Goal: Task Accomplishment & Management: Complete application form

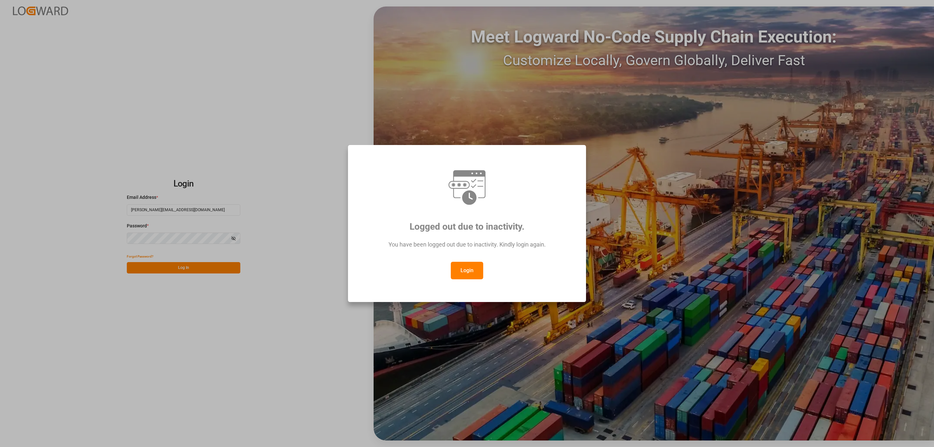
drag, startPoint x: 460, startPoint y: 275, endPoint x: 460, endPoint y: 269, distance: 6.8
click at [460, 274] on button "Login" at bounding box center [467, 271] width 32 height 18
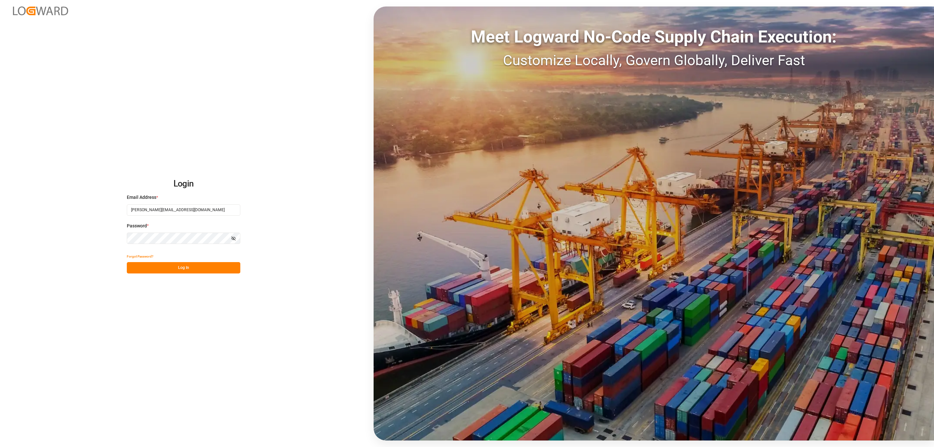
click at [180, 267] on button "Log In" at bounding box center [184, 267] width 114 height 11
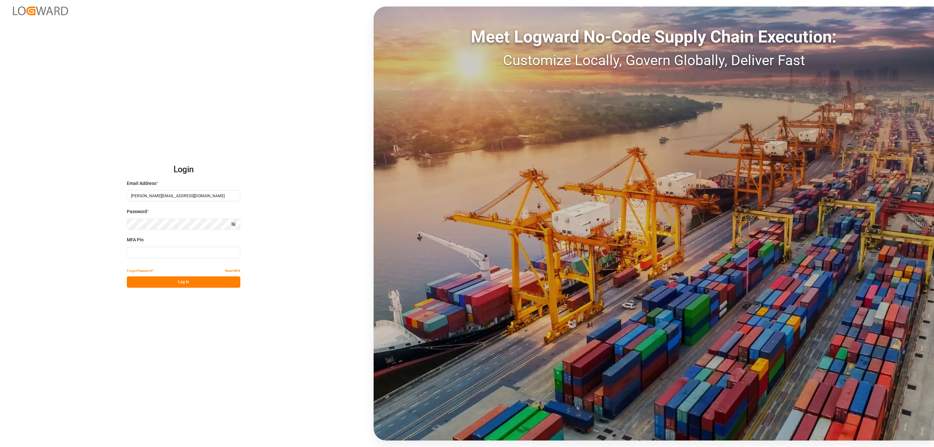
click at [157, 251] on input at bounding box center [184, 252] width 114 height 11
type input "730618"
click at [161, 282] on button "Log In" at bounding box center [184, 281] width 114 height 11
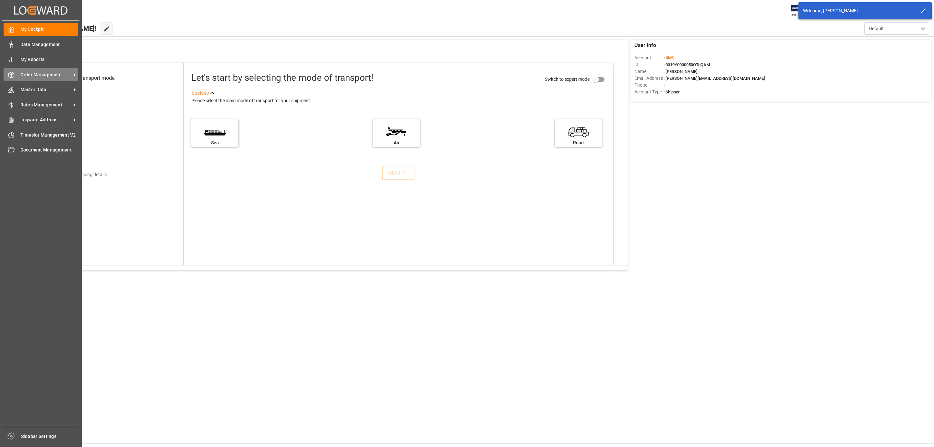
click at [35, 75] on span "Order Management" at bounding box center [45, 74] width 51 height 7
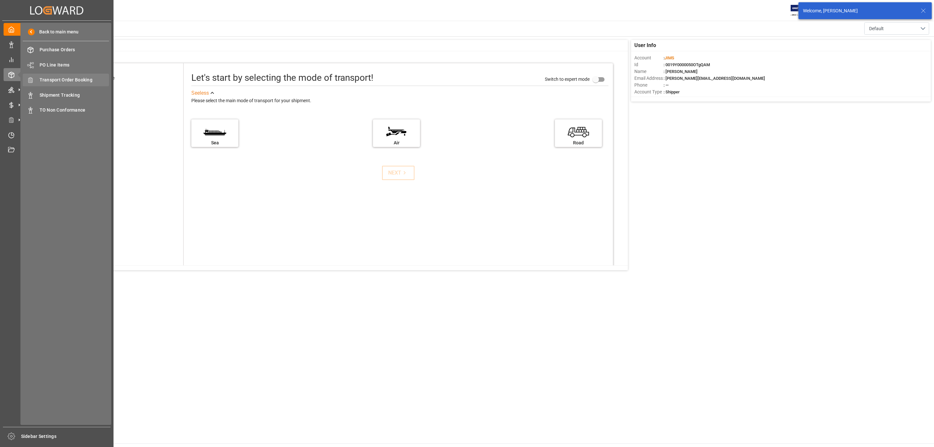
click at [59, 84] on div "Transport Order Booking Transport Order Booking" at bounding box center [66, 80] width 86 height 13
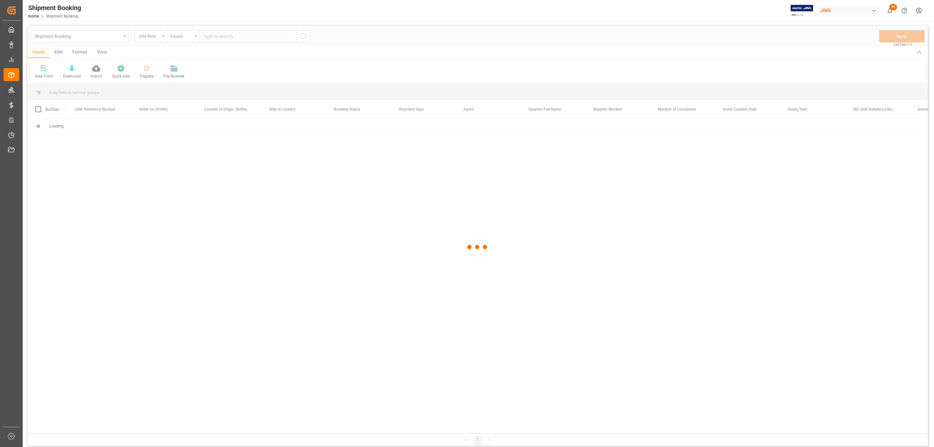
paste input "77-11151-US"
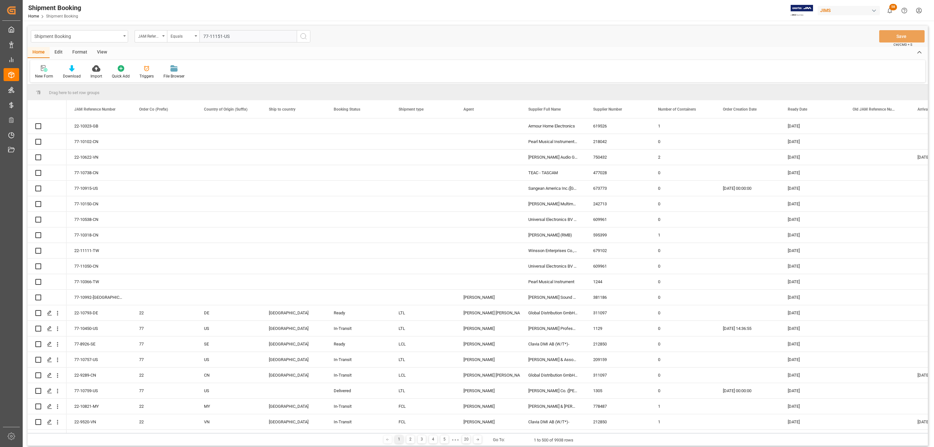
type input "77-11151-US"
click at [305, 38] on icon "search button" at bounding box center [304, 36] width 8 height 8
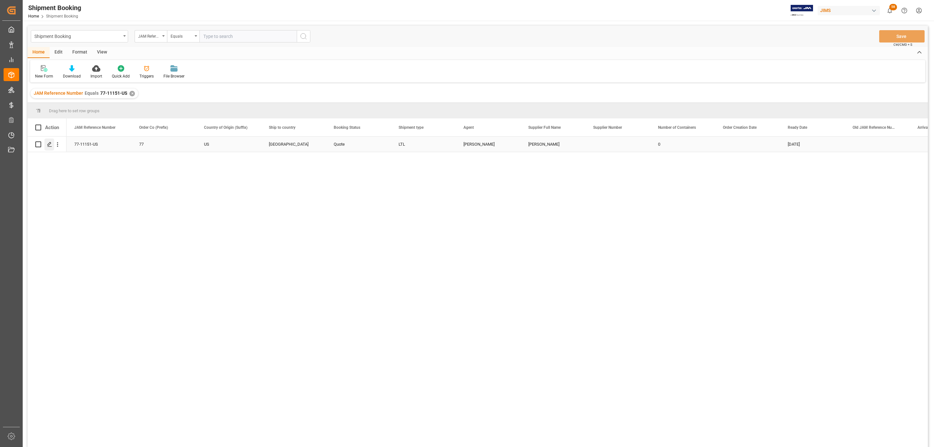
click at [48, 142] on icon "Press SPACE to select this row." at bounding box center [49, 144] width 5 height 5
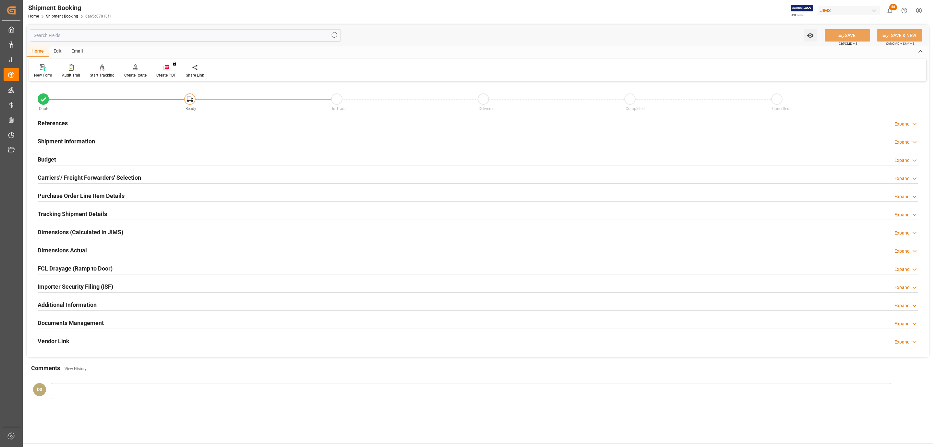
click at [108, 176] on h2 "Carriers'/ Freight Forwarders' Selection" at bounding box center [89, 177] width 103 height 9
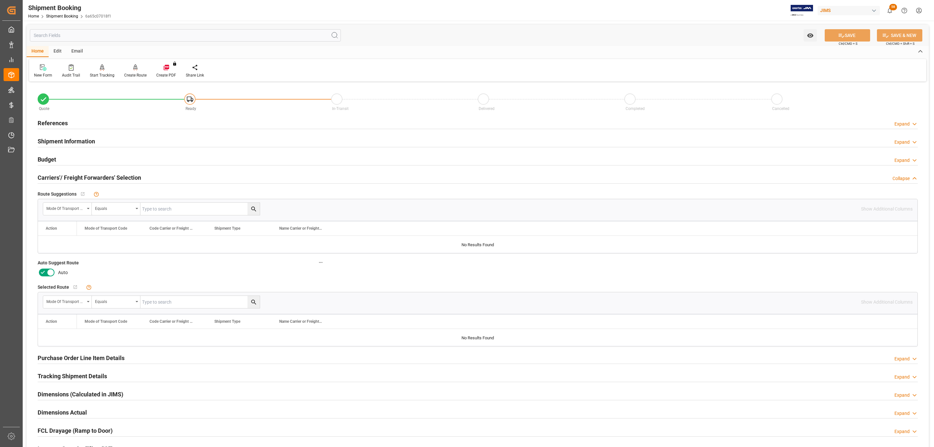
click at [46, 272] on icon at bounding box center [43, 273] width 8 height 8
click at [0, 0] on input "checkbox" at bounding box center [0, 0] width 0 height 0
click at [71, 119] on div "References Expand" at bounding box center [478, 122] width 880 height 12
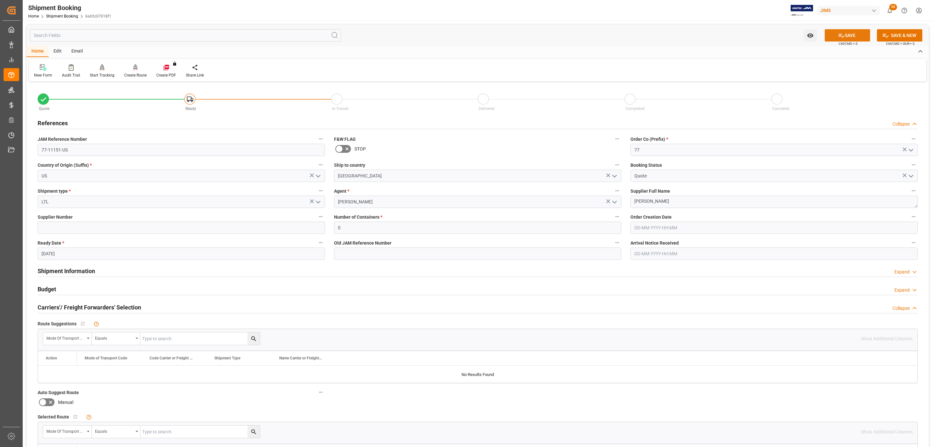
click at [862, 32] on button "SAVE" at bounding box center [847, 35] width 45 height 12
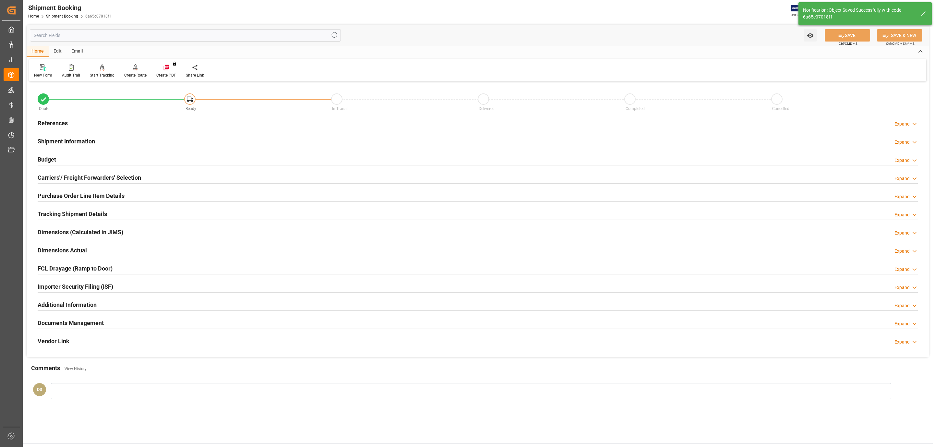
click at [78, 178] on h2 "Carriers'/ Freight Forwarders' Selection" at bounding box center [89, 177] width 103 height 9
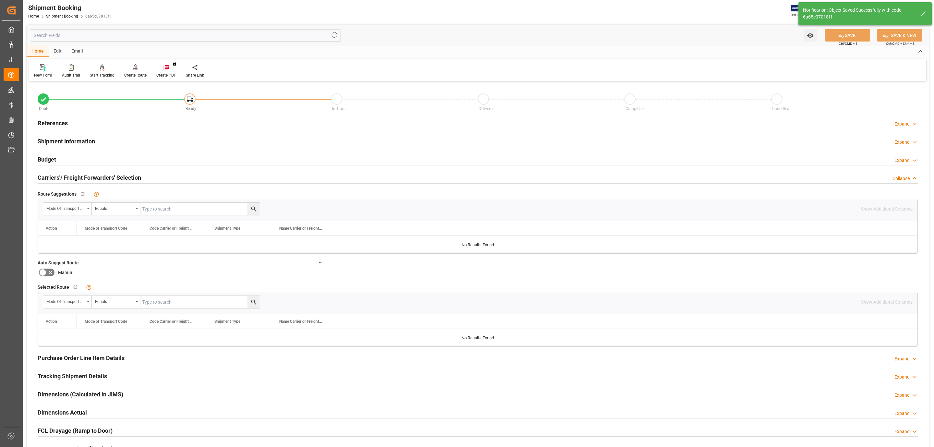
click at [138, 63] on div "New Form Audit Trail Start Tracking Create Empty Shipment Tracking Create Route…" at bounding box center [477, 70] width 897 height 22
click at [133, 68] on icon at bounding box center [135, 67] width 5 height 6
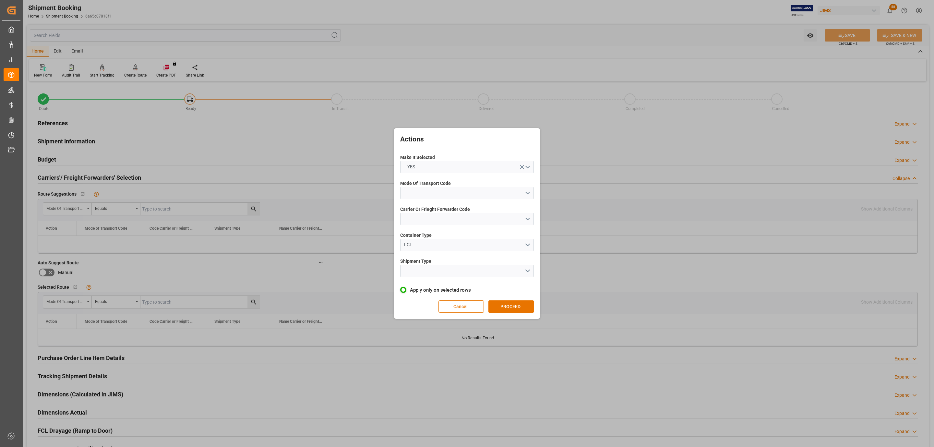
click at [435, 199] on div "Mode Of Transport Code" at bounding box center [467, 190] width 134 height 24
click at [438, 190] on button "open menu" at bounding box center [467, 193] width 134 height 12
click at [435, 222] on div "3- TRUCKR" at bounding box center [467, 222] width 133 height 14
click at [434, 222] on button "open menu" at bounding box center [467, 219] width 134 height 12
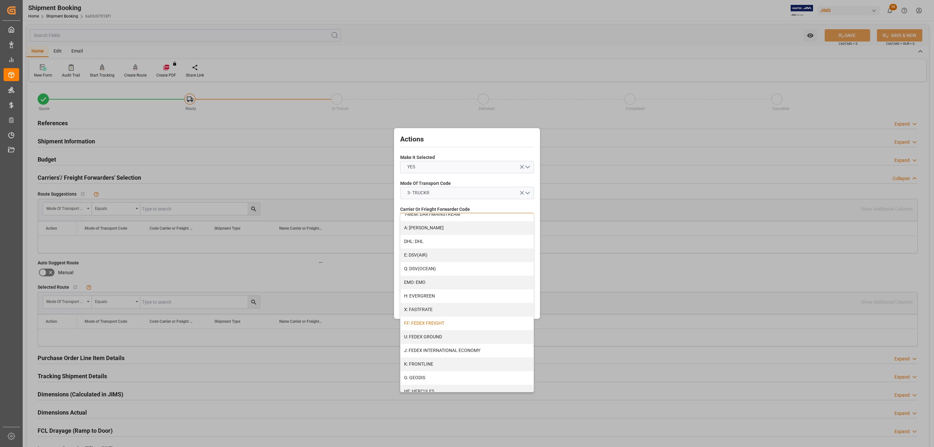
scroll to position [97, 0]
click at [443, 316] on div "FF: FEDEX FREIGHT" at bounding box center [467, 314] width 133 height 14
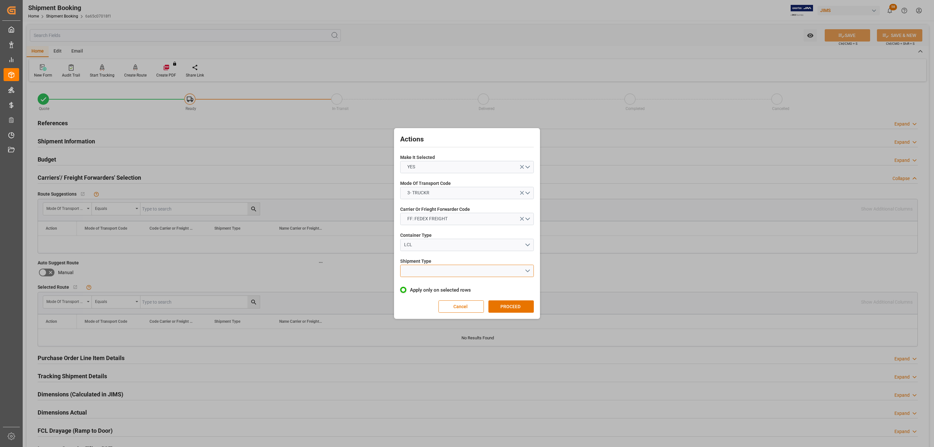
click at [426, 273] on button "open menu" at bounding box center [467, 271] width 134 height 12
click at [426, 273] on div "LTL" at bounding box center [467, 273] width 133 height 14
click at [504, 303] on button "PROCEED" at bounding box center [511, 306] width 45 height 12
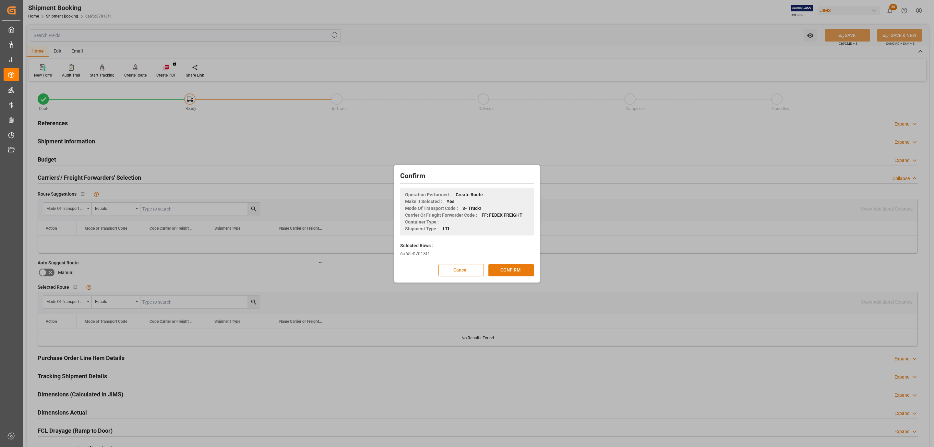
click at [506, 272] on button "CONFIRM" at bounding box center [511, 270] width 45 height 12
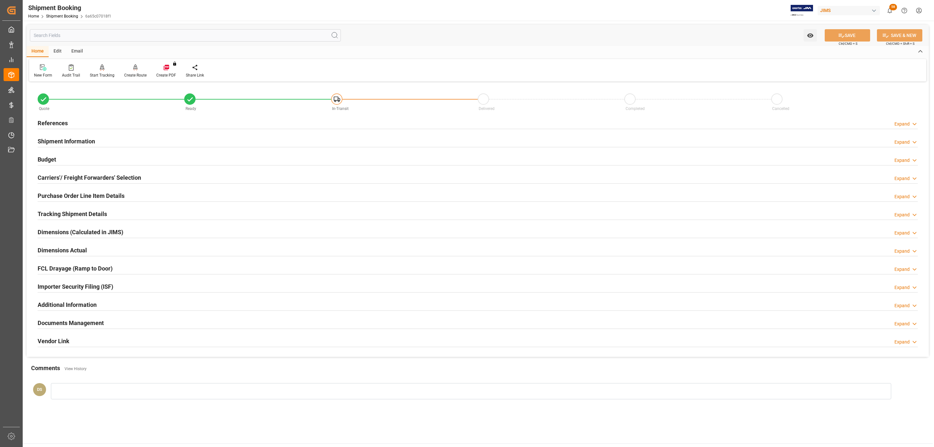
click at [74, 232] on h2 "Dimensions (Calculated in JIMS)" at bounding box center [81, 232] width 86 height 9
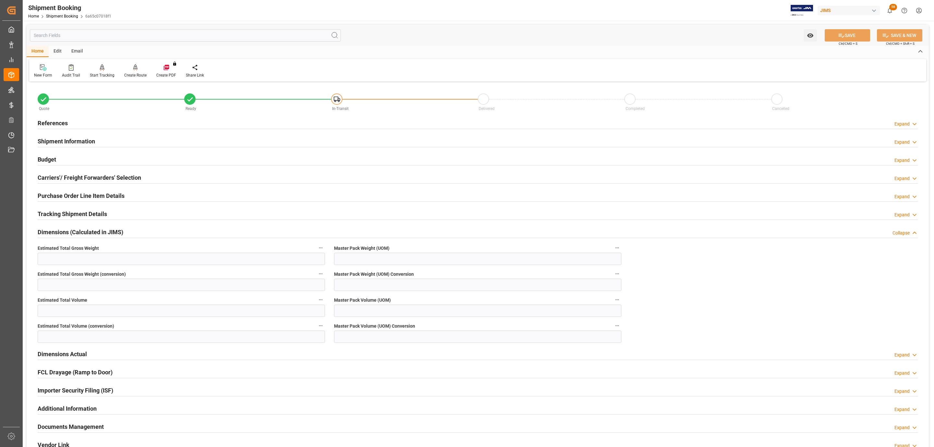
click at [74, 232] on h2 "Dimensions (Calculated in JIMS)" at bounding box center [81, 232] width 86 height 9
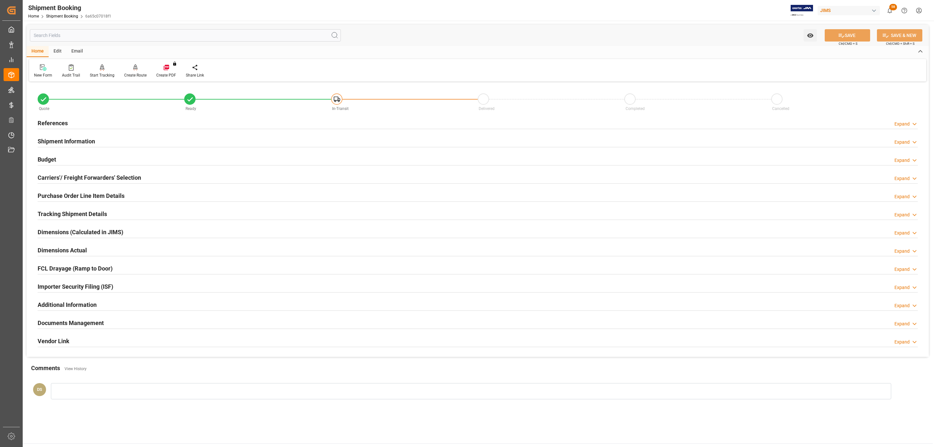
click at [73, 203] on div "Purchase Order Line Item Details Expand" at bounding box center [478, 196] width 890 height 18
click at [76, 196] on h2 "Purchase Order Line Item Details" at bounding box center [81, 195] width 87 height 9
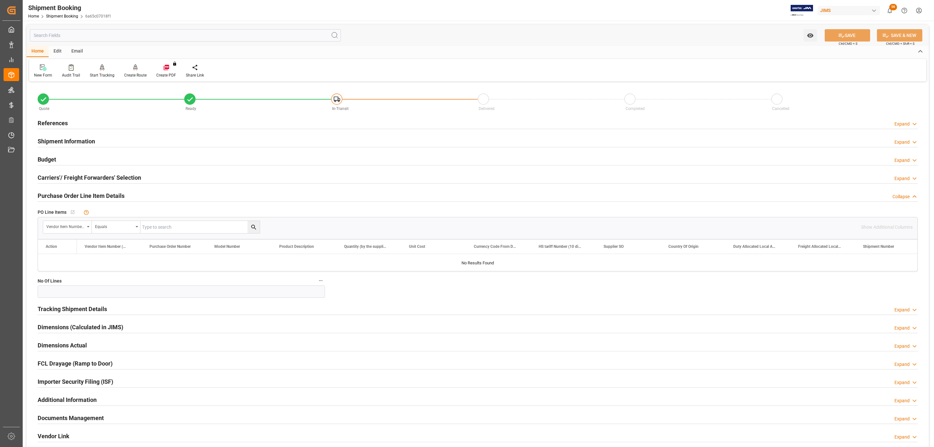
click at [76, 196] on h2 "Purchase Order Line Item Details" at bounding box center [81, 195] width 87 height 9
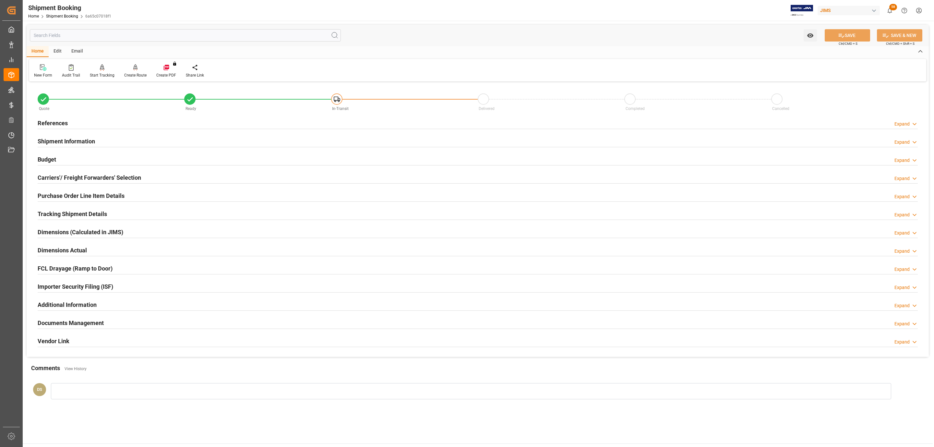
click at [83, 166] on div "Budget Expand" at bounding box center [478, 160] width 890 height 18
click at [62, 216] on h2 "Tracking Shipment Details" at bounding box center [72, 214] width 69 height 9
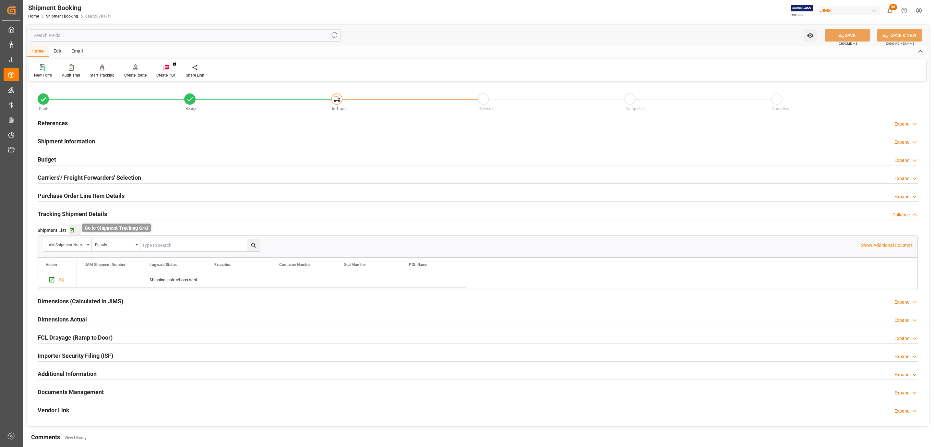
click at [72, 232] on icon "button" at bounding box center [72, 231] width 6 height 6
click at [110, 121] on div "References Expand" at bounding box center [478, 122] width 880 height 12
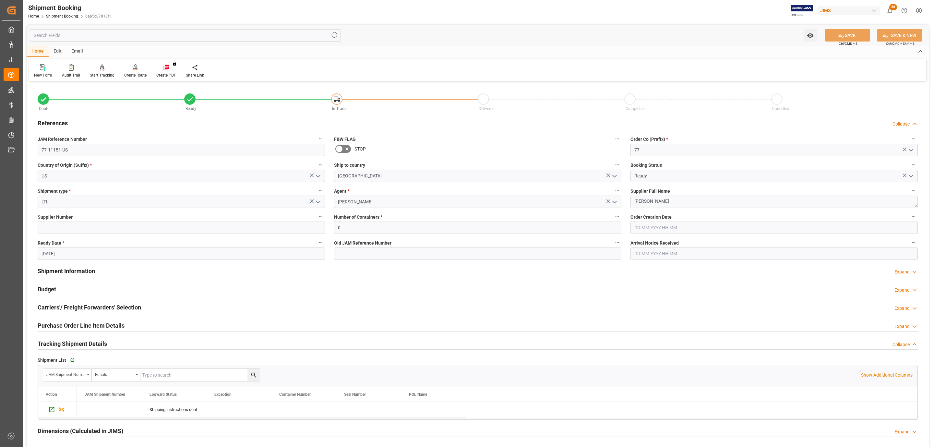
click at [110, 121] on div "References Collapse" at bounding box center [478, 122] width 880 height 12
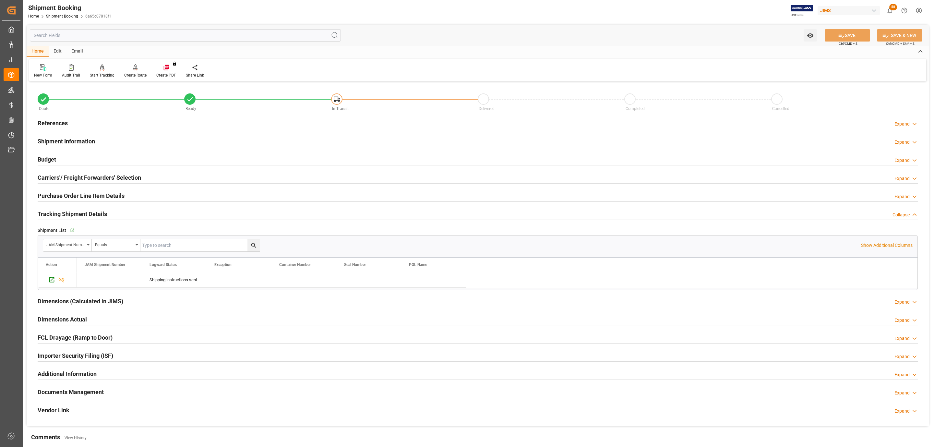
click at [95, 394] on h2 "Documents Management" at bounding box center [71, 392] width 66 height 9
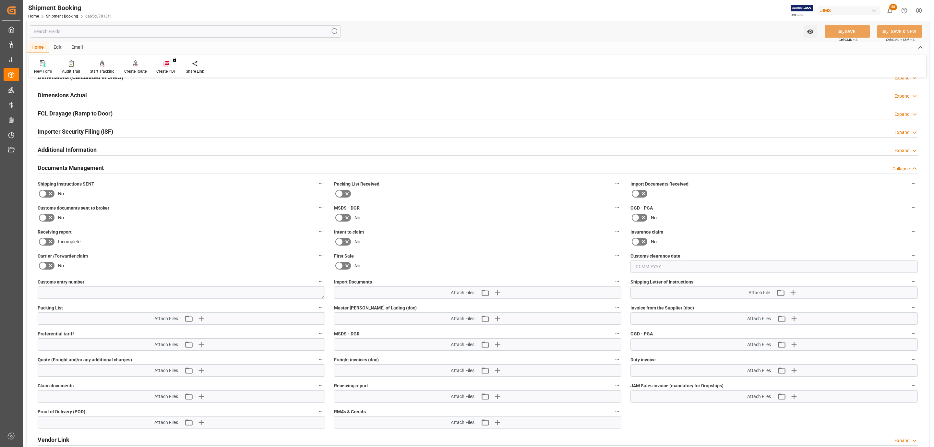
scroll to position [243, 0]
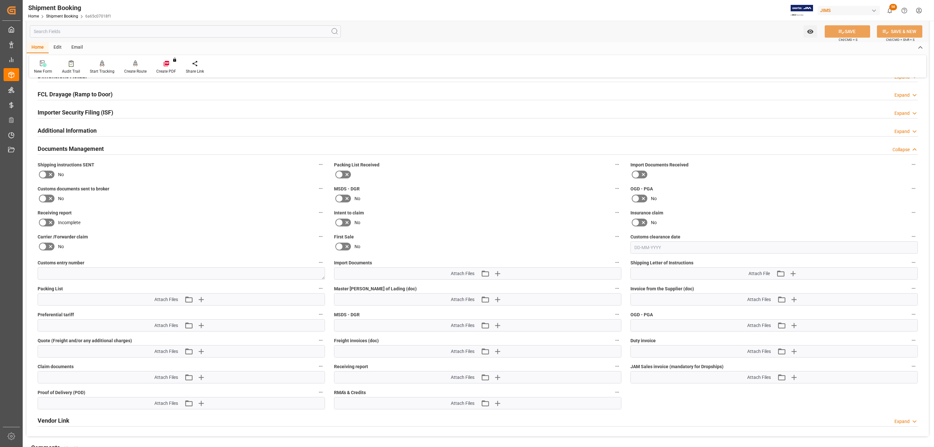
click at [47, 176] on icon at bounding box center [51, 175] width 8 height 8
click at [0, 0] on input "checkbox" at bounding box center [0, 0] width 0 height 0
click at [831, 32] on button "SAVE" at bounding box center [847, 31] width 45 height 12
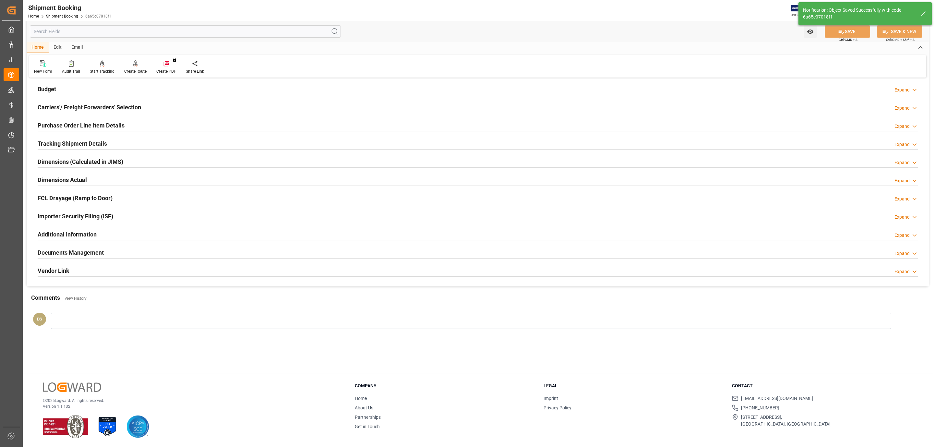
scroll to position [70, 0]
click at [58, 103] on div "Carriers'/ Freight Forwarders' Selection" at bounding box center [89, 107] width 103 height 12
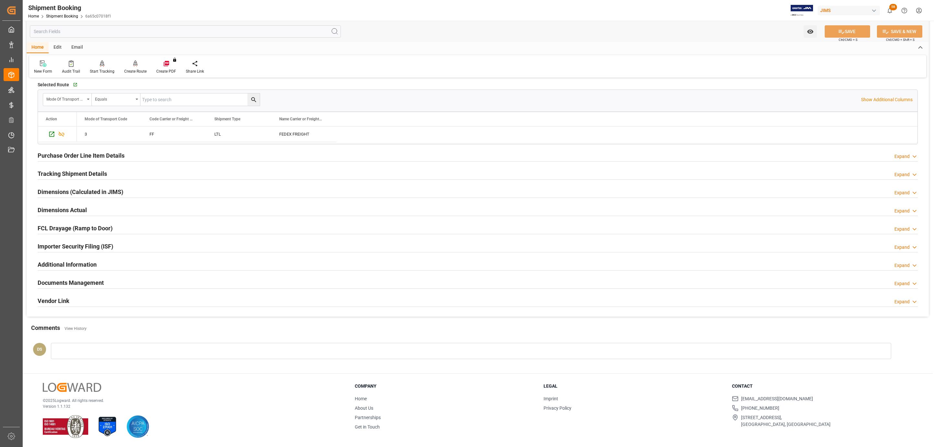
scroll to position [0, 0]
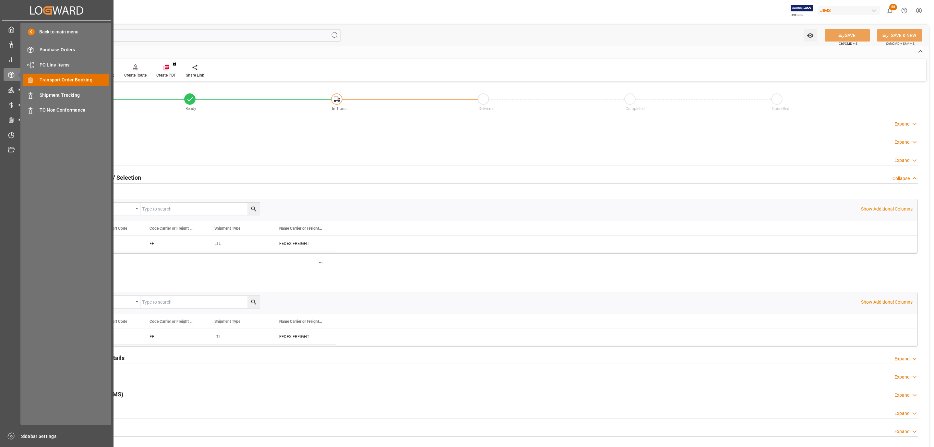
click at [79, 80] on span "Transport Order Booking" at bounding box center [75, 80] width 70 height 7
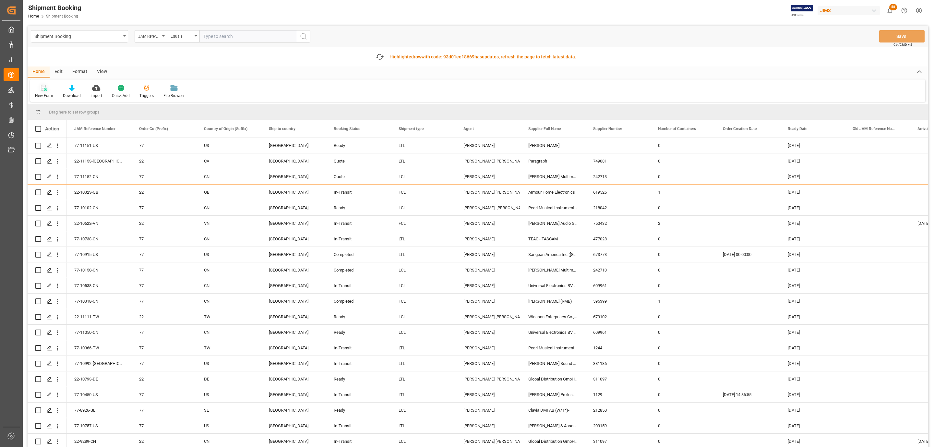
click at [42, 90] on icon at bounding box center [44, 88] width 6 height 6
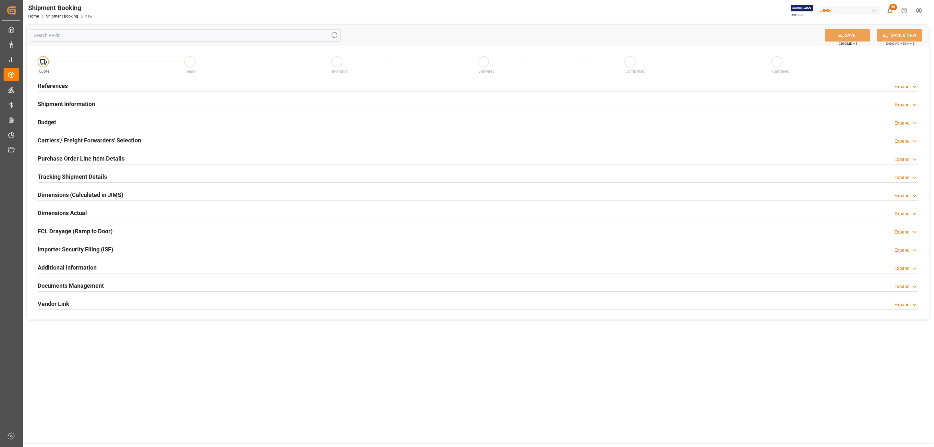
click at [93, 82] on div "References Expand" at bounding box center [478, 85] width 880 height 12
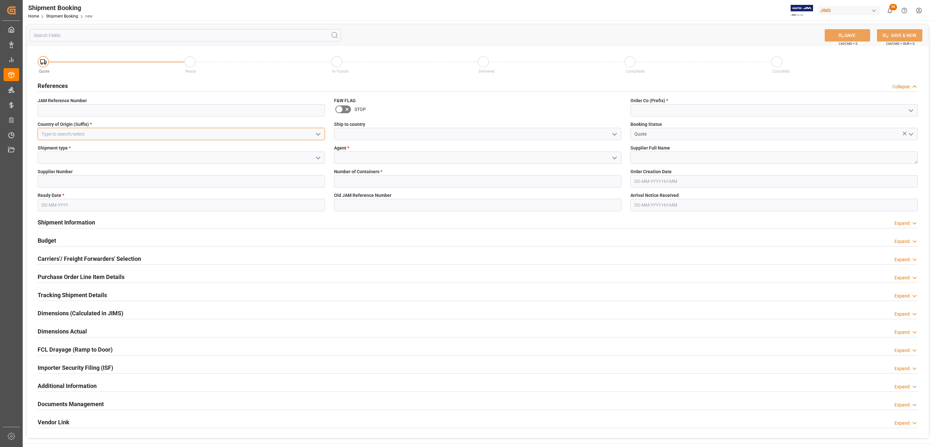
click at [223, 137] on input at bounding box center [181, 134] width 287 height 12
click at [197, 150] on div "US" at bounding box center [181, 148] width 287 height 15
type input "US"
click at [322, 154] on button "open menu" at bounding box center [318, 158] width 10 height 10
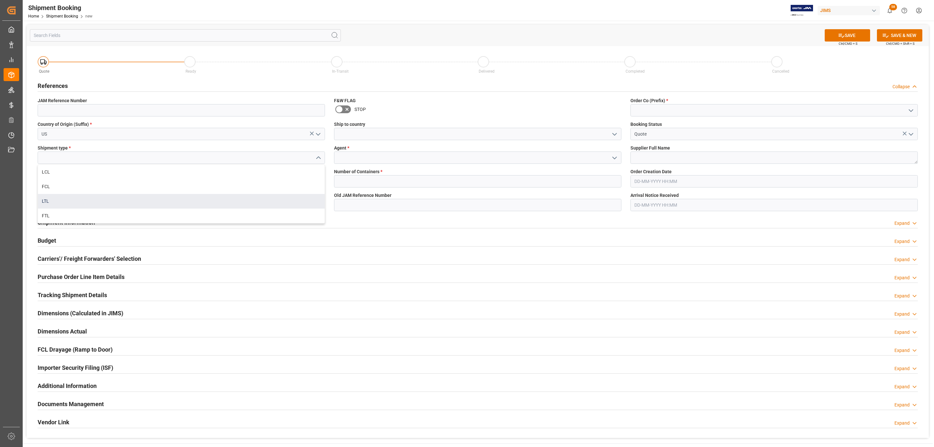
click at [135, 200] on div "LTL" at bounding box center [181, 201] width 287 height 15
type input "LTL"
click at [124, 180] on input at bounding box center [181, 181] width 287 height 12
paste input "182545"
type input "182545"
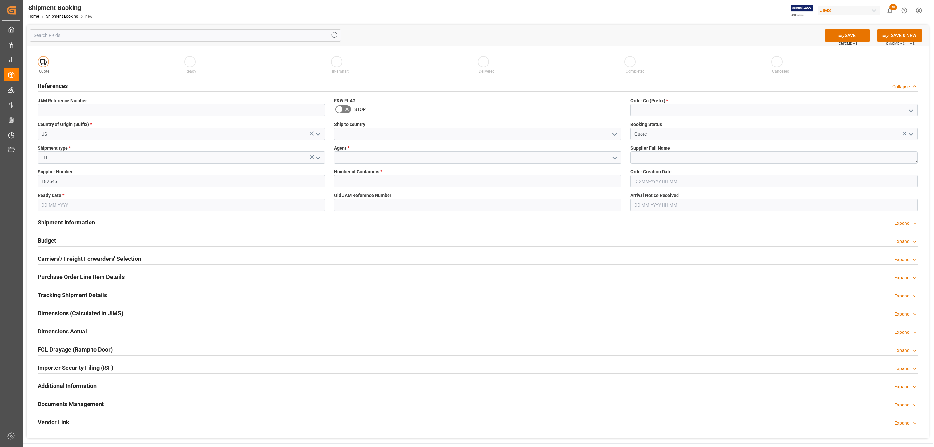
click at [70, 205] on input "text" at bounding box center [181, 205] width 287 height 12
click at [61, 215] on div "September 2025 Mo Tu We Th Fr Sa Su" at bounding box center [84, 226] width 92 height 22
click at [85, 272] on span "18" at bounding box center [84, 270] width 4 height 5
type input "[DATE]"
click at [614, 134] on icon "open menu" at bounding box center [615, 134] width 8 height 8
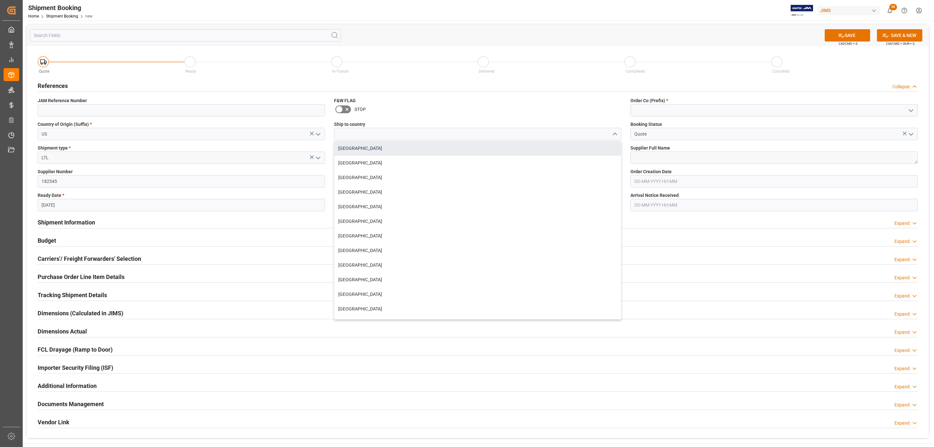
click at [389, 147] on div "[GEOGRAPHIC_DATA]" at bounding box center [477, 148] width 287 height 15
type input "[GEOGRAPHIC_DATA]"
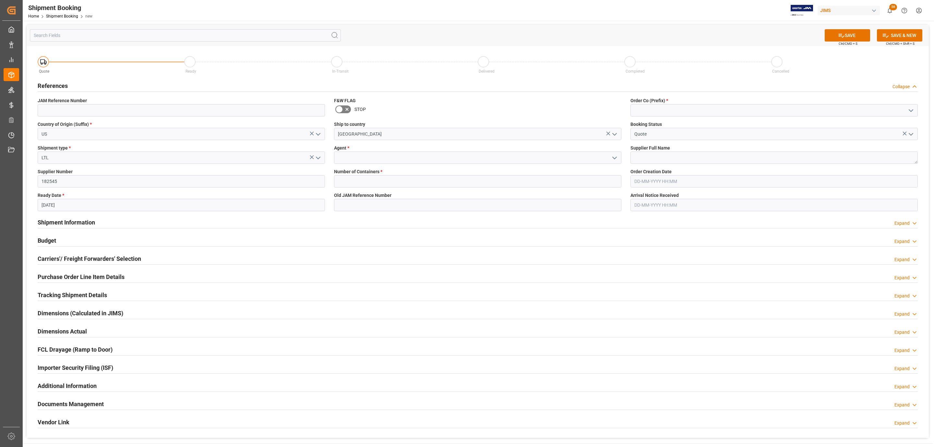
click at [615, 157] on icon "open menu" at bounding box center [615, 158] width 8 height 8
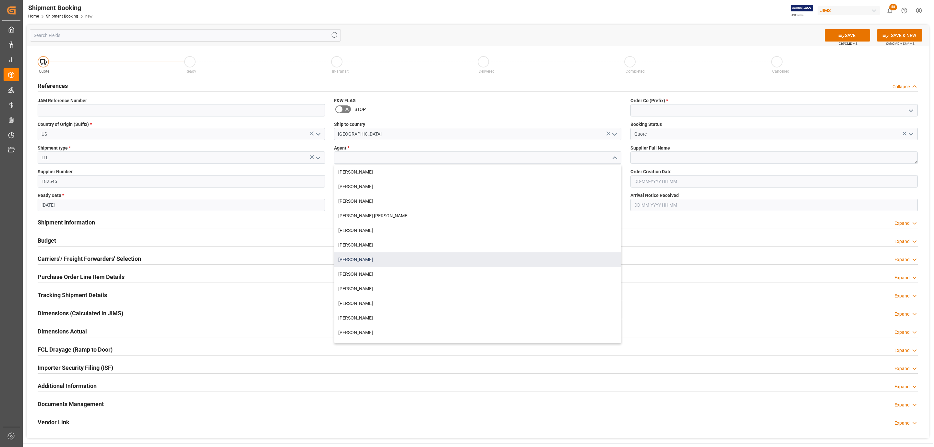
click at [372, 257] on div "[PERSON_NAME]" at bounding box center [477, 259] width 287 height 15
type input "[PERSON_NAME]"
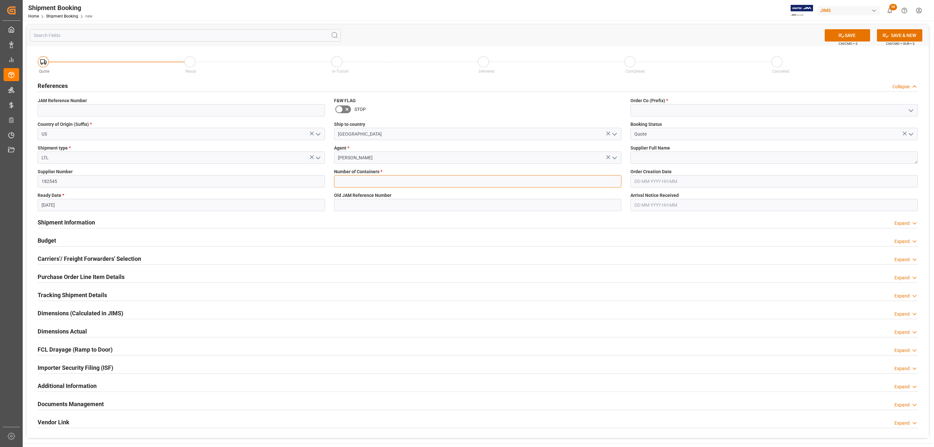
click at [356, 177] on input "text" at bounding box center [477, 181] width 287 height 12
type input "0"
click at [910, 109] on icon "open menu" at bounding box center [911, 111] width 8 height 8
click at [684, 135] on div "77" at bounding box center [774, 139] width 287 height 15
type input "77"
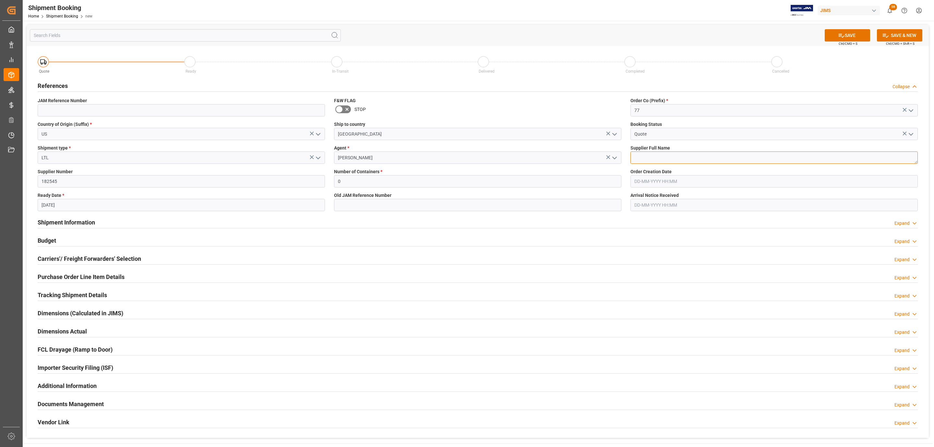
click at [665, 155] on textarea at bounding box center [774, 158] width 287 height 12
paste textarea "Covid"
type textarea "Covid"
click at [848, 40] on button "SAVE" at bounding box center [847, 35] width 45 height 12
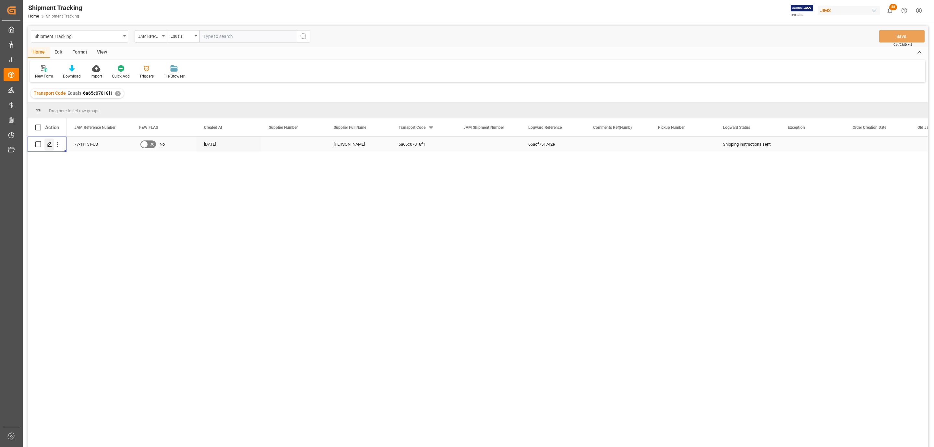
click at [48, 147] on icon "Press SPACE to select this row." at bounding box center [49, 144] width 5 height 5
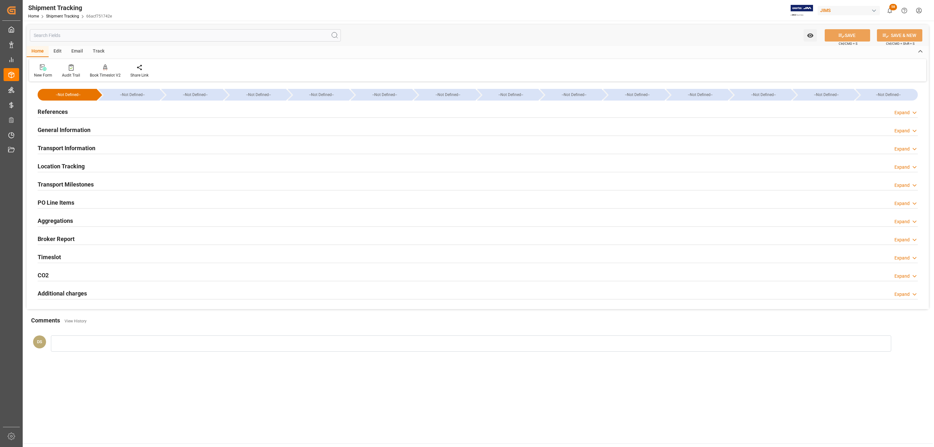
click at [128, 185] on div "Transport Milestones Expand" at bounding box center [478, 184] width 880 height 12
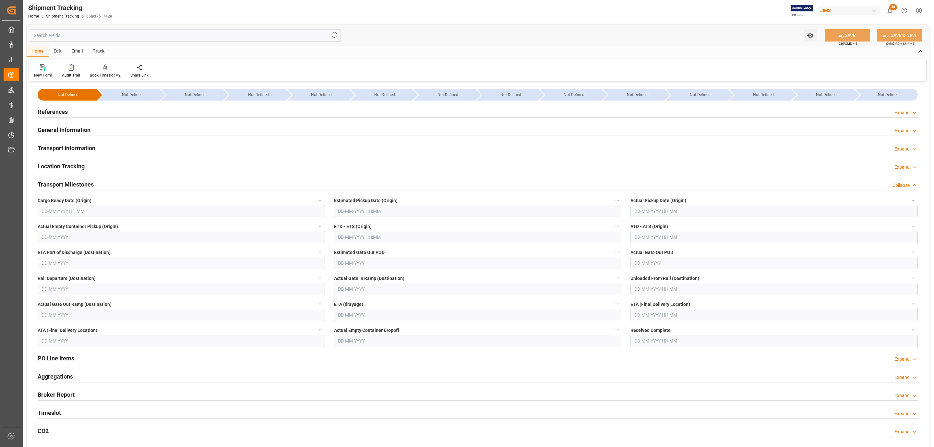
click at [72, 209] on input "text" at bounding box center [181, 211] width 287 height 12
click at [72, 276] on span "17" at bounding box center [71, 276] width 4 height 5
type input "[DATE] 00:00"
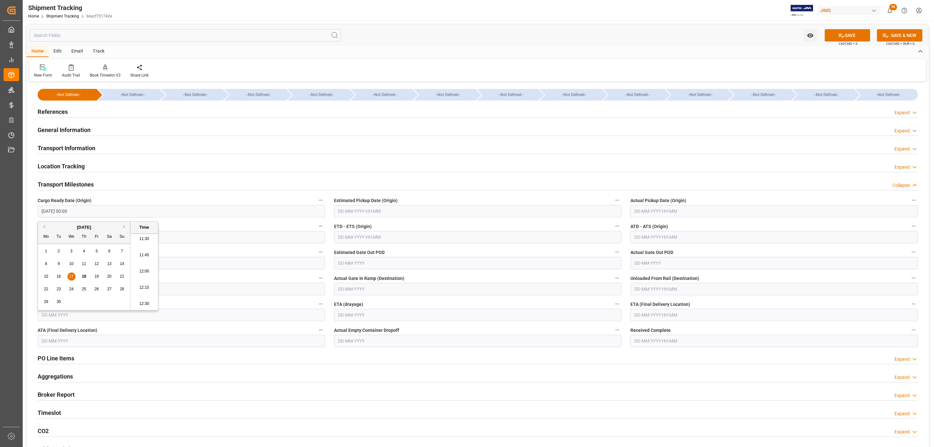
click at [362, 214] on input "text" at bounding box center [477, 211] width 287 height 12
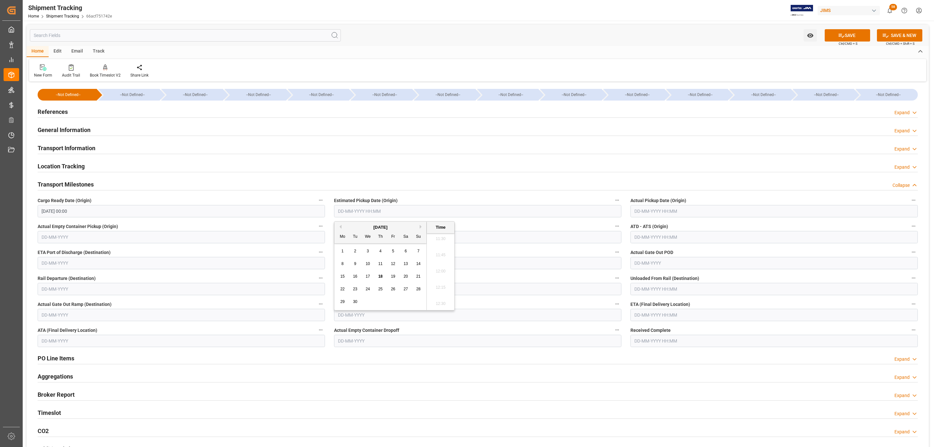
click at [362, 224] on div "[DATE]" at bounding box center [380, 227] width 92 height 6
click at [394, 279] on span "19" at bounding box center [393, 276] width 4 height 5
type input "[DATE] 00:00"
click at [645, 310] on input "text" at bounding box center [774, 315] width 287 height 12
click at [640, 395] on span "22" at bounding box center [639, 393] width 4 height 5
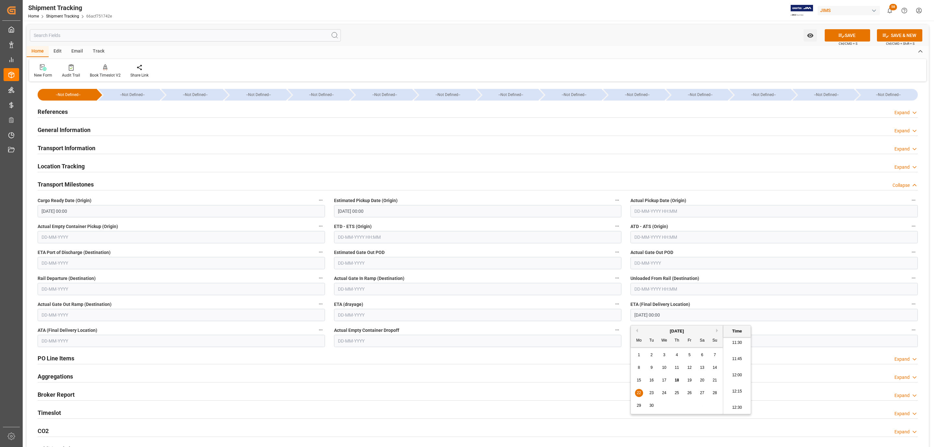
click at [651, 394] on span "23" at bounding box center [652, 393] width 4 height 5
type input "23-09-2025 00:00"
click at [839, 34] on icon at bounding box center [842, 36] width 6 height 4
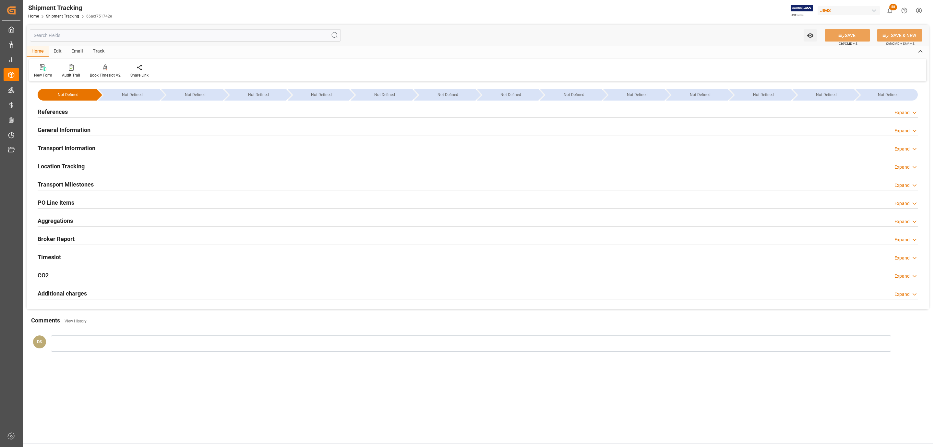
click at [130, 149] on div "Transport Information Expand" at bounding box center [478, 147] width 880 height 12
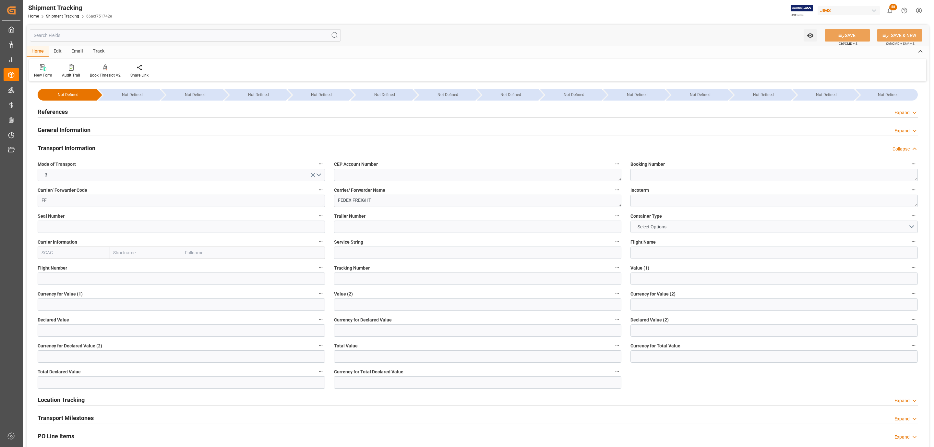
click at [713, 219] on label "Container Type" at bounding box center [774, 216] width 287 height 9
click at [910, 219] on button "Container Type" at bounding box center [914, 216] width 8 height 8
click at [713, 230] on div at bounding box center [467, 223] width 934 height 447
click at [670, 226] on span "Select Options" at bounding box center [652, 227] width 35 height 7
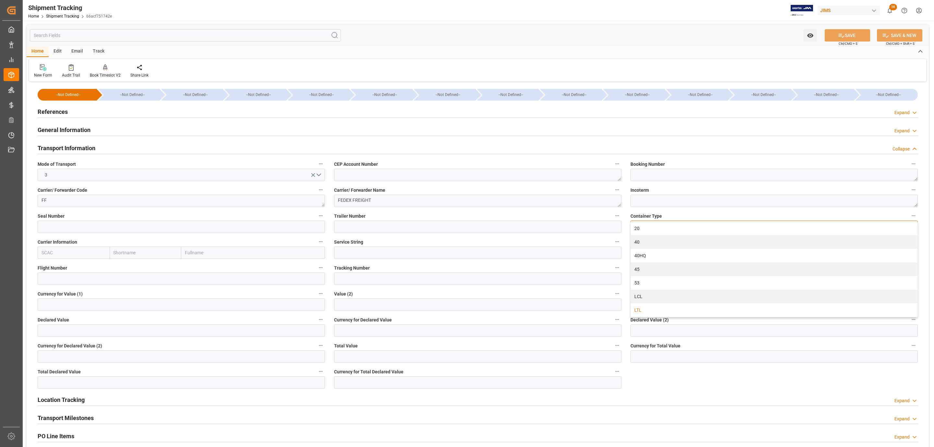
click at [648, 309] on div "LTL" at bounding box center [774, 310] width 287 height 14
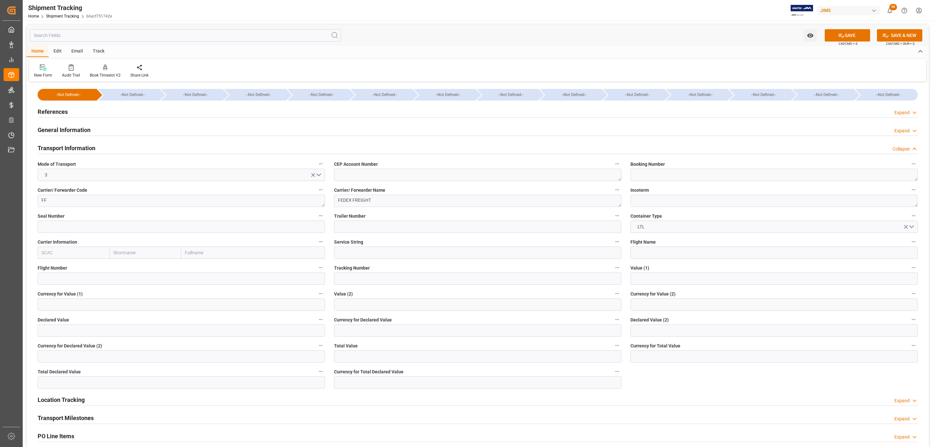
click at [840, 36] on icon at bounding box center [841, 35] width 7 height 7
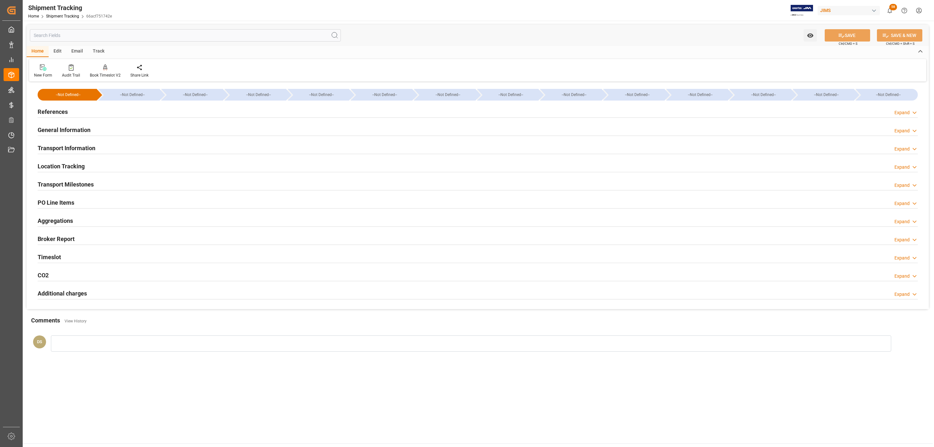
drag, startPoint x: 54, startPoint y: 180, endPoint x: 76, endPoint y: 205, distance: 33.5
click at [54, 180] on div "Transport Milestones" at bounding box center [66, 184] width 56 height 12
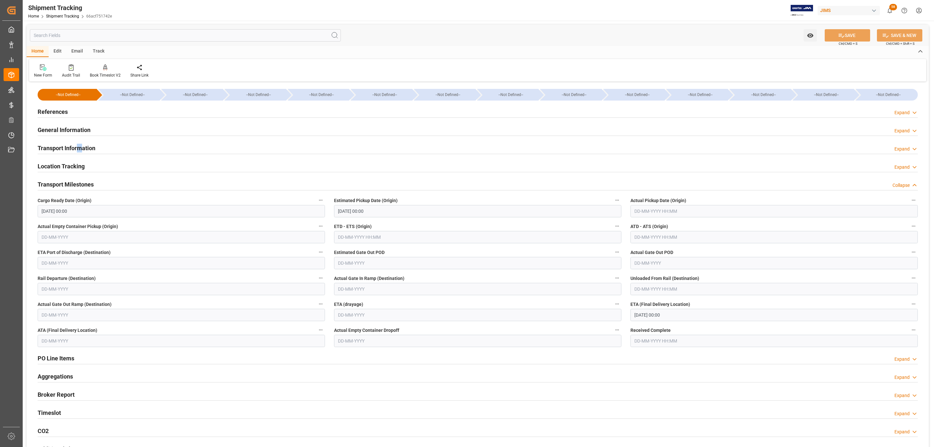
click at [82, 147] on div "Transport Information" at bounding box center [67, 147] width 58 height 12
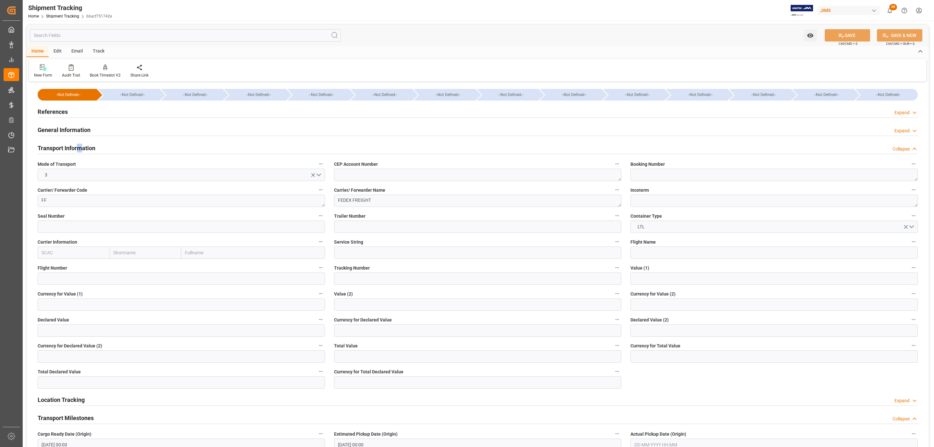
click at [79, 145] on h2 "Transport Information" at bounding box center [67, 148] width 58 height 9
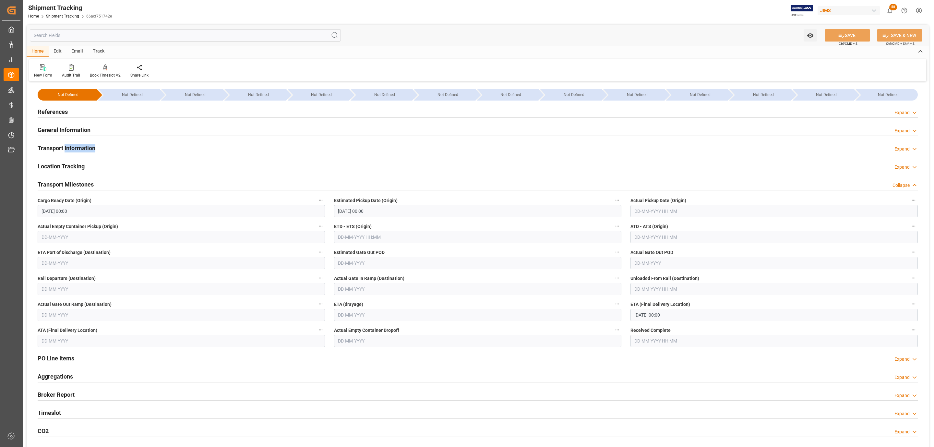
click at [79, 145] on h2 "Transport Information" at bounding box center [67, 148] width 58 height 9
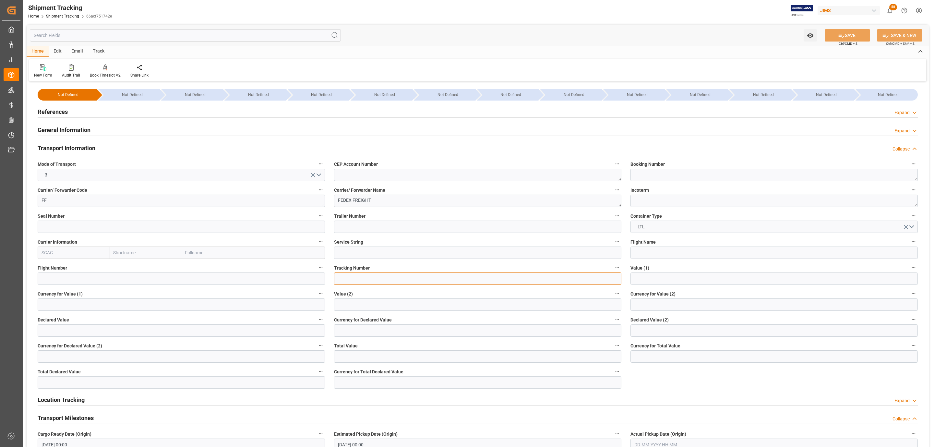
click at [379, 282] on input at bounding box center [477, 279] width 287 height 12
paste input "884483251568"
type input "884483251568"
click at [849, 31] on button "SAVE" at bounding box center [847, 35] width 45 height 12
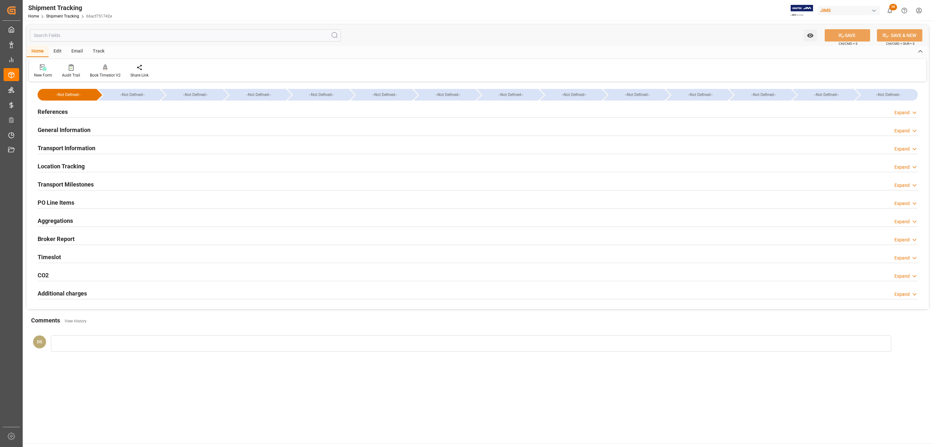
click at [114, 174] on div "Location Tracking Expand" at bounding box center [478, 166] width 890 height 18
click at [103, 149] on div "Transport Information Expand" at bounding box center [478, 147] width 880 height 12
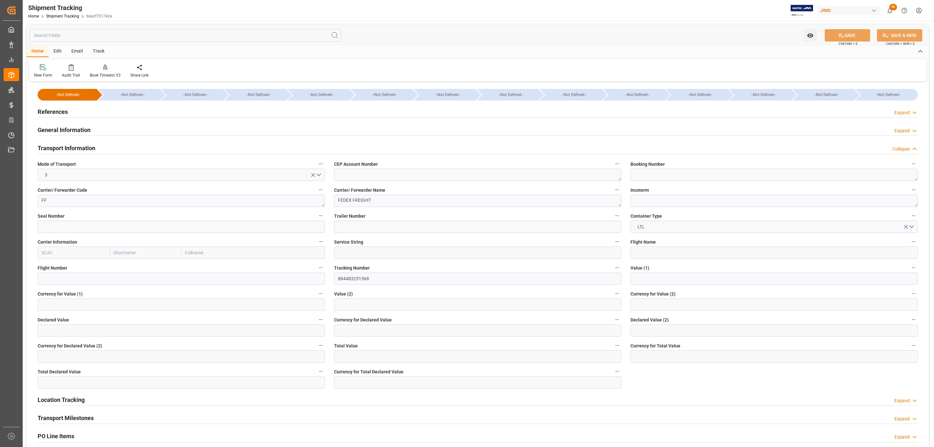
click at [130, 116] on div "References Expand" at bounding box center [478, 111] width 880 height 12
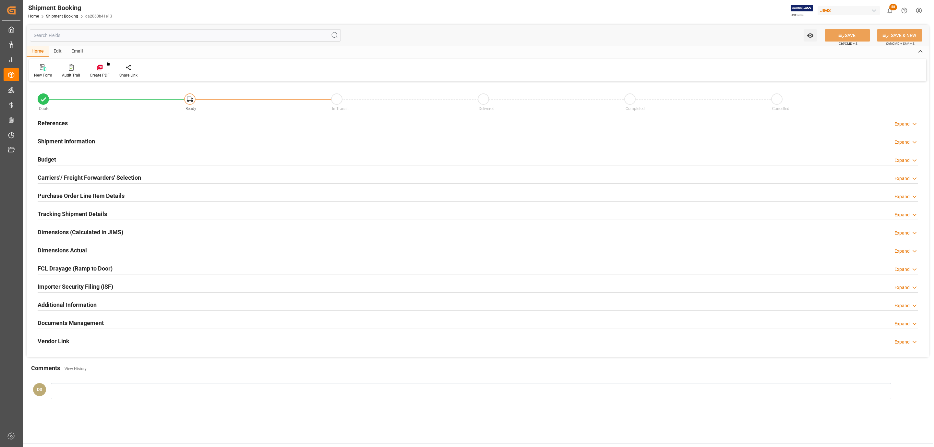
type input "0"
type input "[DATE]"
click at [57, 121] on h2 "References" at bounding box center [53, 123] width 30 height 9
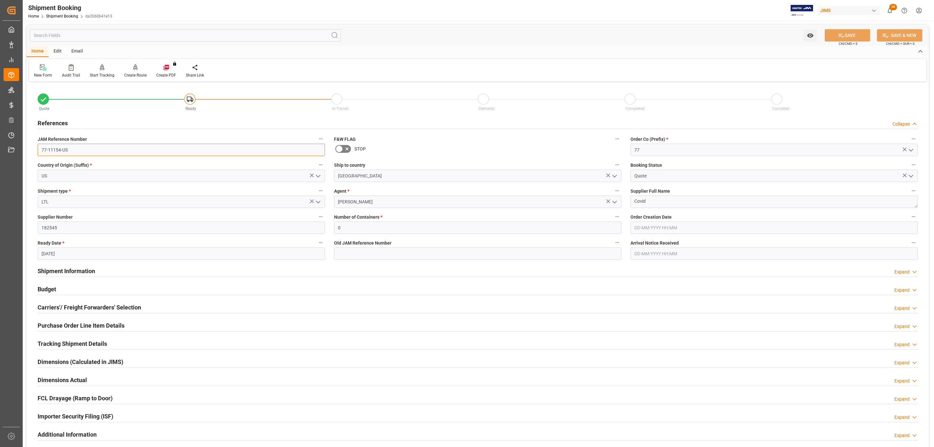
click at [61, 147] on input "77-11154-US" at bounding box center [181, 150] width 287 height 12
click at [61, 148] on input "77-11154-US" at bounding box center [181, 150] width 287 height 12
click at [132, 304] on h2 "Carriers'/ Freight Forwarders' Selection" at bounding box center [89, 307] width 103 height 9
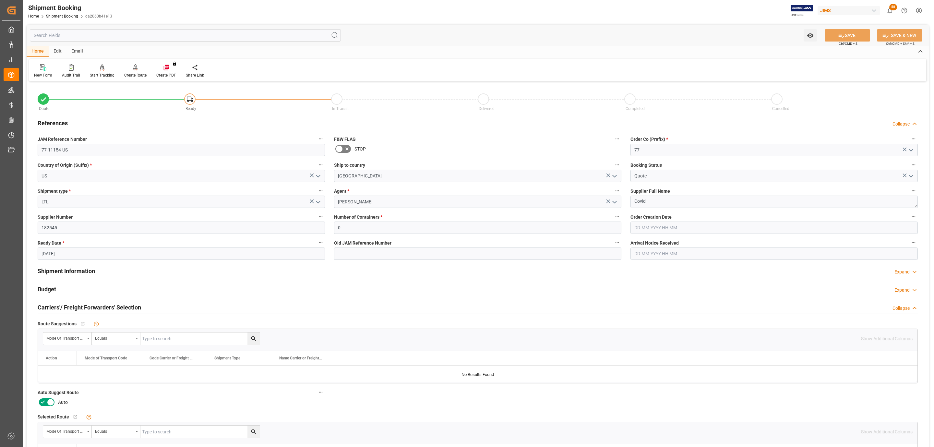
click at [47, 400] on icon at bounding box center [51, 402] width 8 height 8
click at [0, 0] on input "checkbox" at bounding box center [0, 0] width 0 height 0
click at [850, 33] on button "SAVE" at bounding box center [847, 35] width 45 height 12
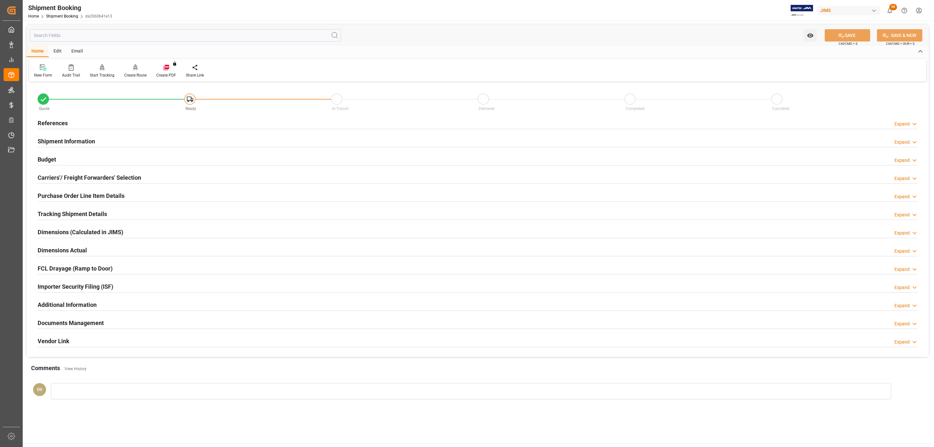
click at [68, 122] on div "References Expand" at bounding box center [478, 122] width 880 height 12
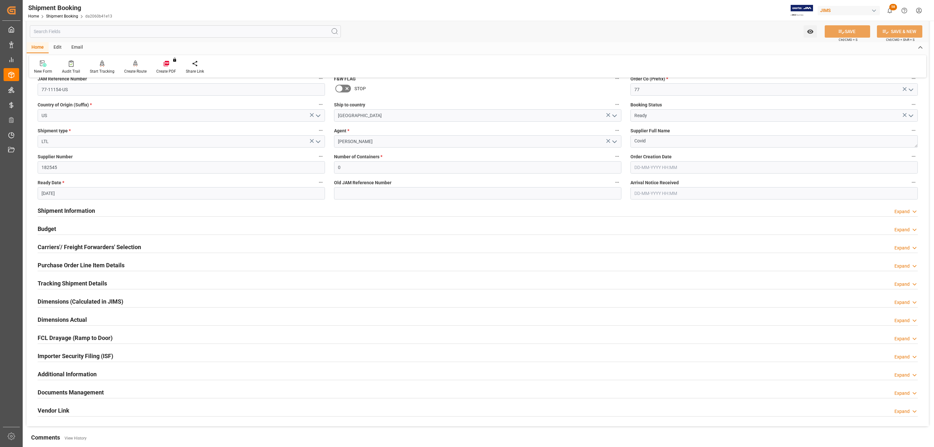
scroll to position [172, 0]
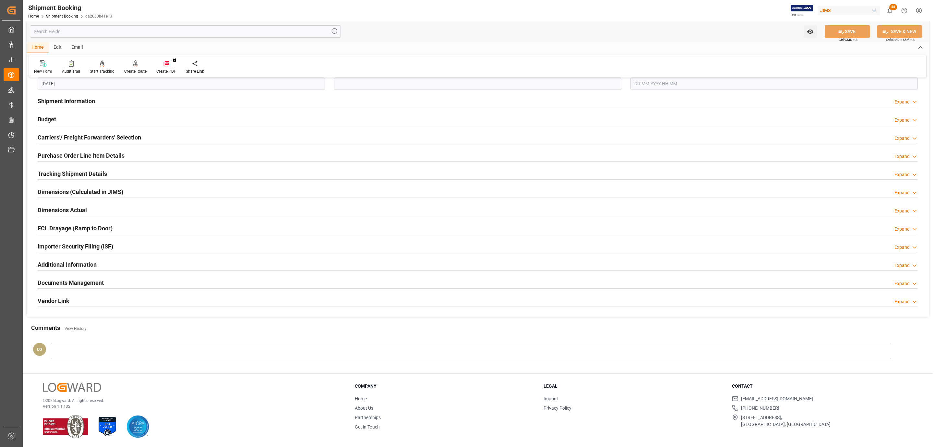
click at [74, 286] on h2 "Documents Management" at bounding box center [71, 282] width 66 height 9
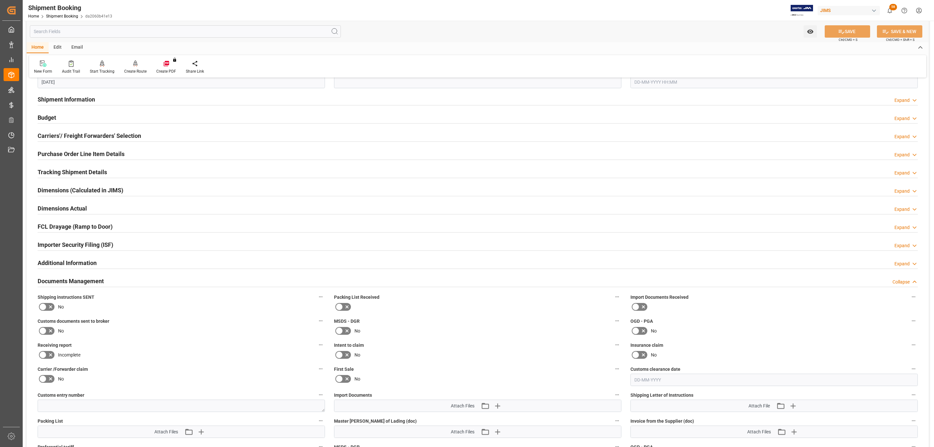
click at [43, 304] on label at bounding box center [47, 307] width 18 height 10
click at [0, 0] on input "checkbox" at bounding box center [0, 0] width 0 height 0
click at [840, 35] on button "SAVE" at bounding box center [847, 31] width 45 height 12
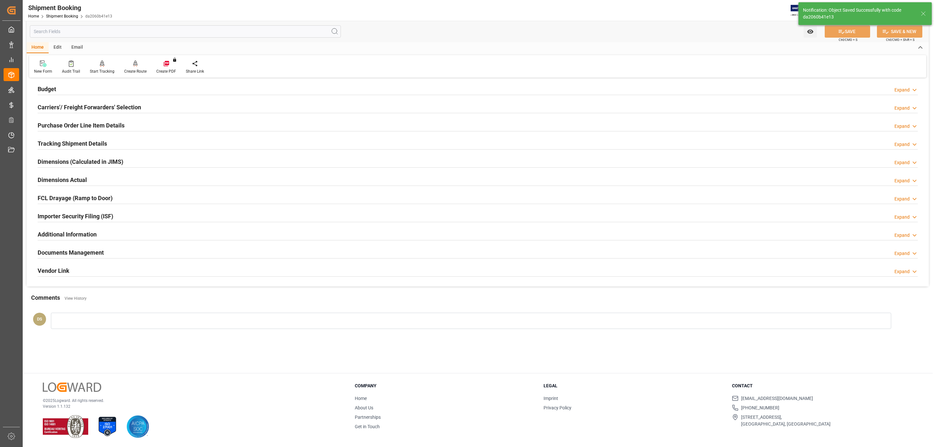
scroll to position [42, 0]
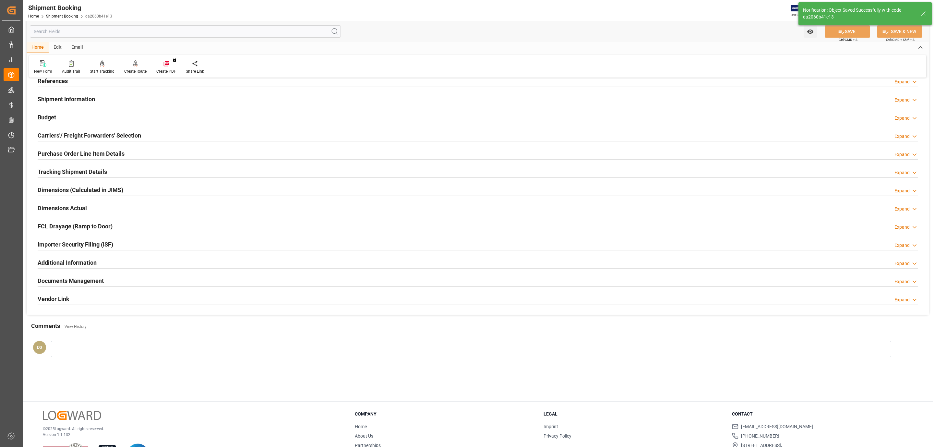
click at [69, 132] on h2 "Carriers'/ Freight Forwarders' Selection" at bounding box center [89, 135] width 103 height 9
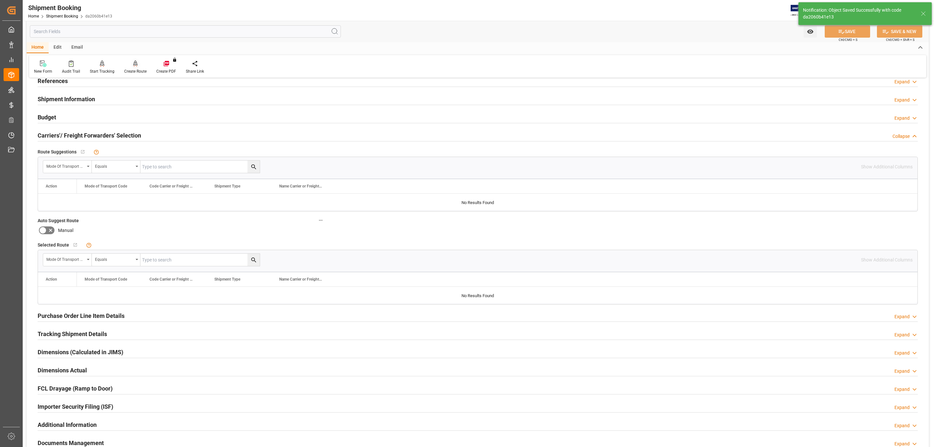
click at [134, 65] on icon at bounding box center [135, 63] width 5 height 6
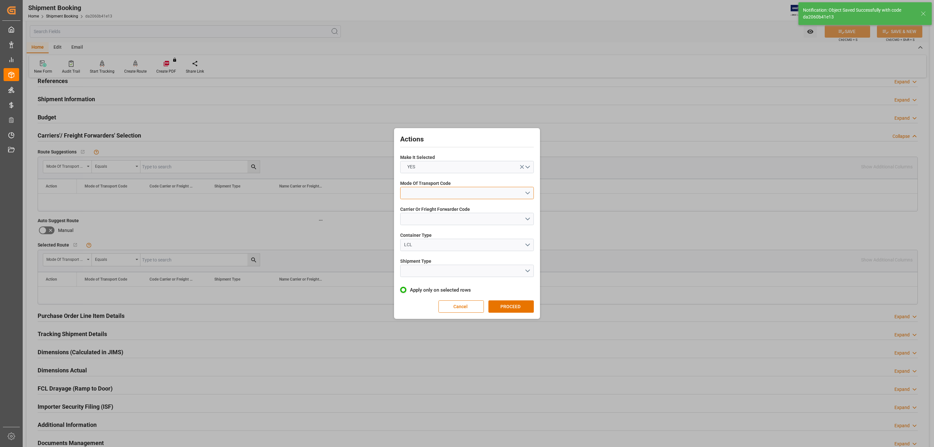
click at [503, 195] on button "open menu" at bounding box center [467, 193] width 134 height 12
click at [453, 205] on div "2- COURIER AIR" at bounding box center [467, 208] width 133 height 14
click at [443, 217] on button "open menu" at bounding box center [467, 219] width 134 height 12
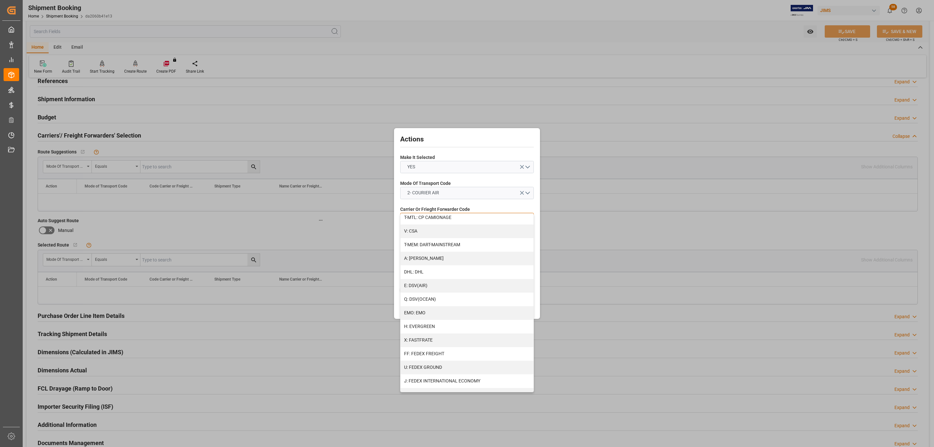
scroll to position [146, 0]
click at [445, 294] on div "J: FEDEX INTERNATIONAL ECONOMY" at bounding box center [467, 293] width 133 height 14
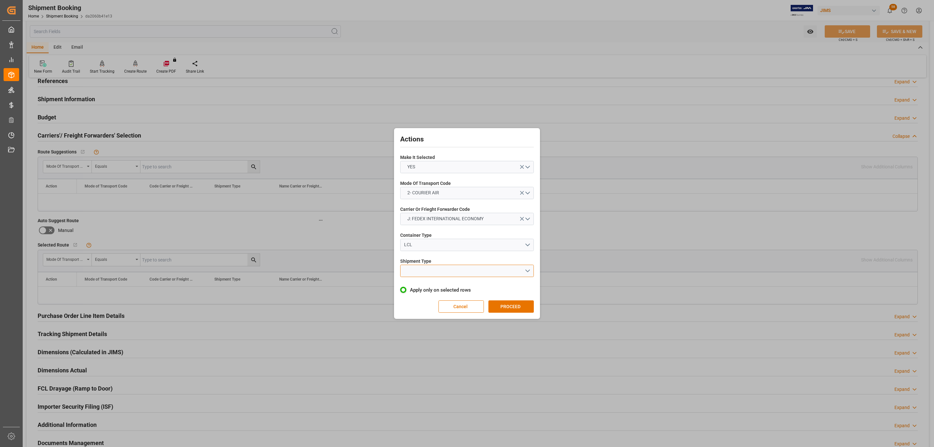
click at [434, 270] on button "open menu" at bounding box center [467, 271] width 134 height 12
click at [434, 270] on div "LTL" at bounding box center [467, 273] width 133 height 14
click at [507, 308] on button "PROCEED" at bounding box center [511, 306] width 45 height 12
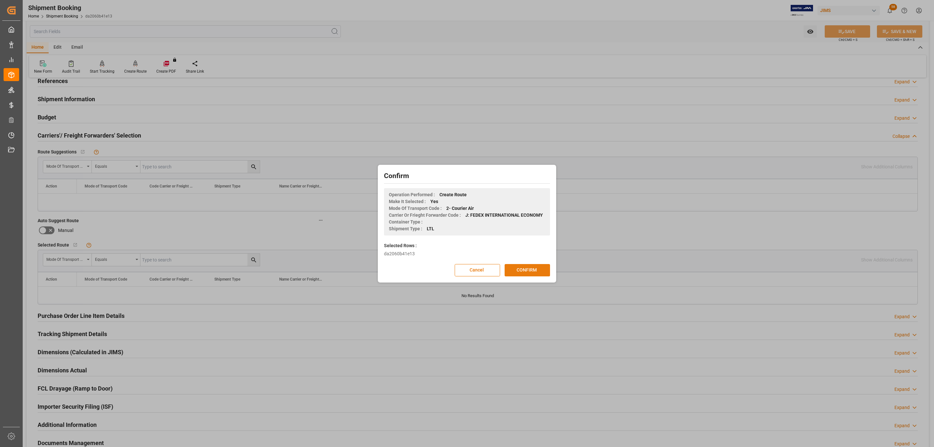
click at [523, 269] on button "CONFIRM" at bounding box center [527, 270] width 45 height 12
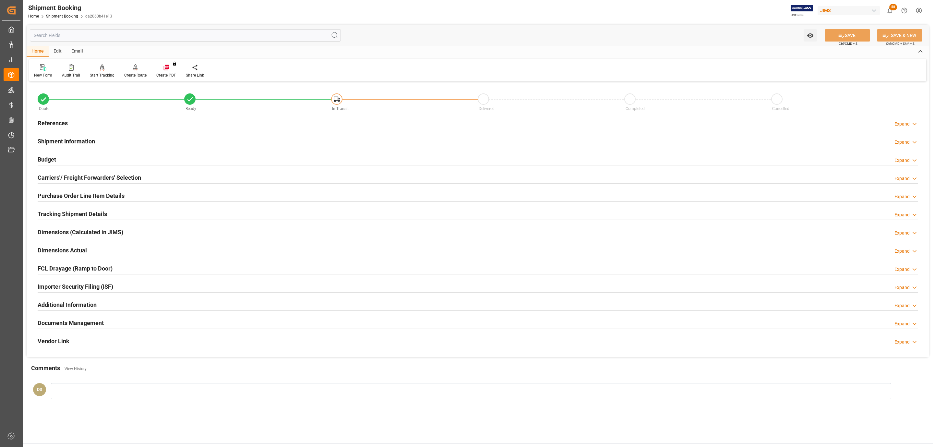
click at [145, 192] on div "Purchase Order Line Item Details Expand" at bounding box center [478, 195] width 880 height 12
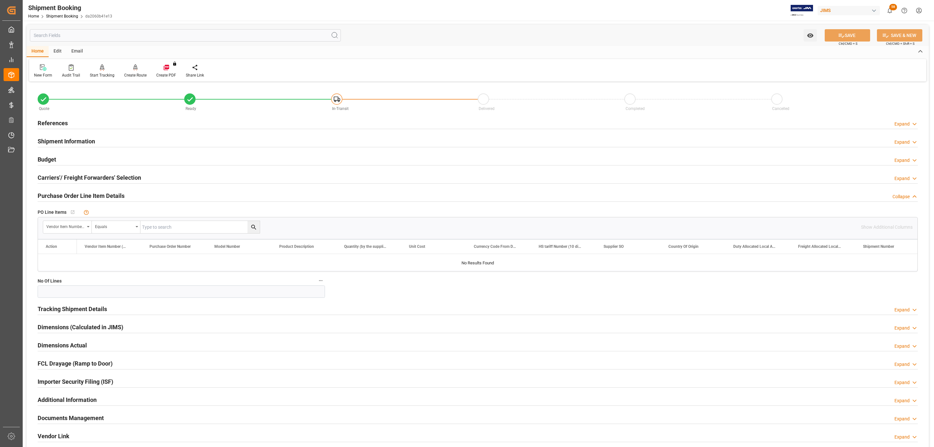
click at [123, 169] on div "Carriers'/ Freight Forwarders' Selection Expand" at bounding box center [478, 178] width 890 height 18
click at [121, 172] on div "Carriers'/ Freight Forwarders' Selection" at bounding box center [89, 177] width 103 height 12
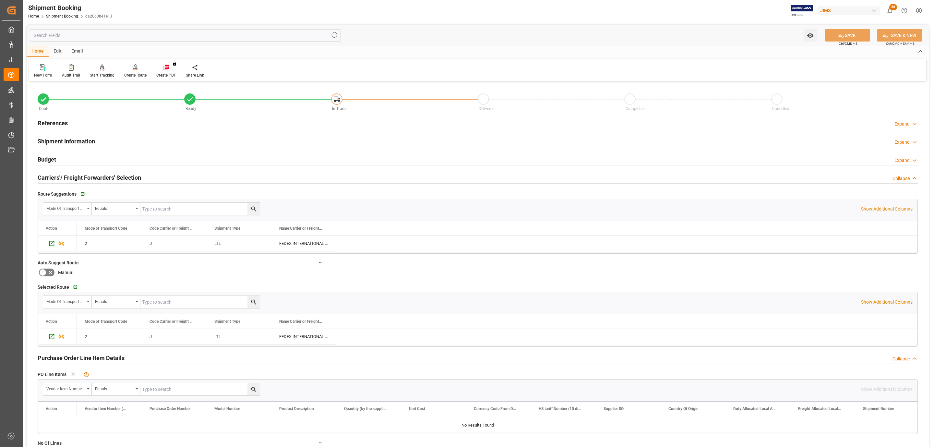
click at [50, 155] on h2 "Budget" at bounding box center [47, 159] width 18 height 9
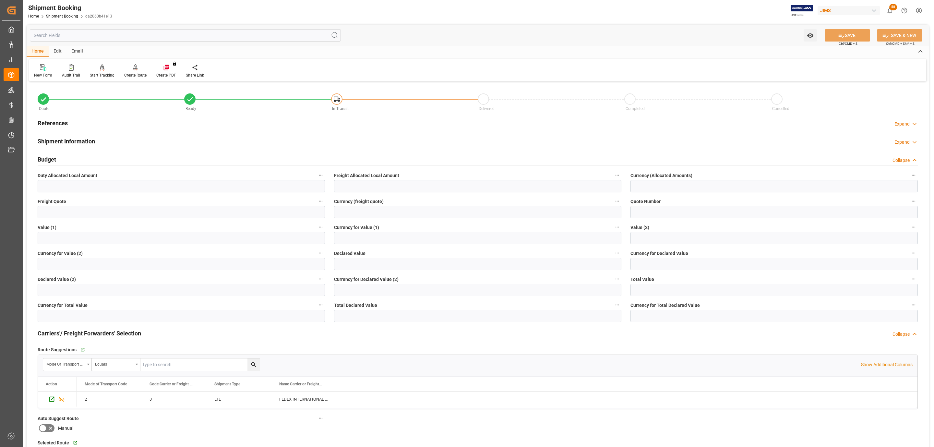
click at [91, 140] on h2 "Shipment Information" at bounding box center [66, 141] width 57 height 9
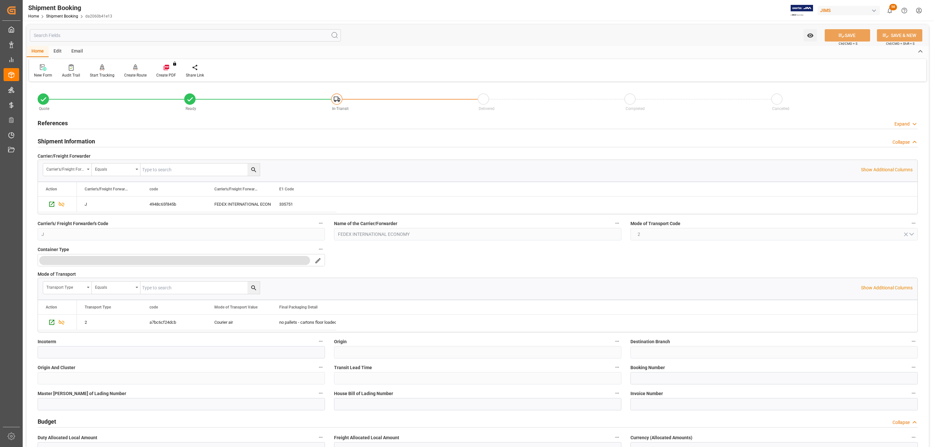
click at [97, 141] on div "Shipment Information Collapse" at bounding box center [478, 141] width 880 height 12
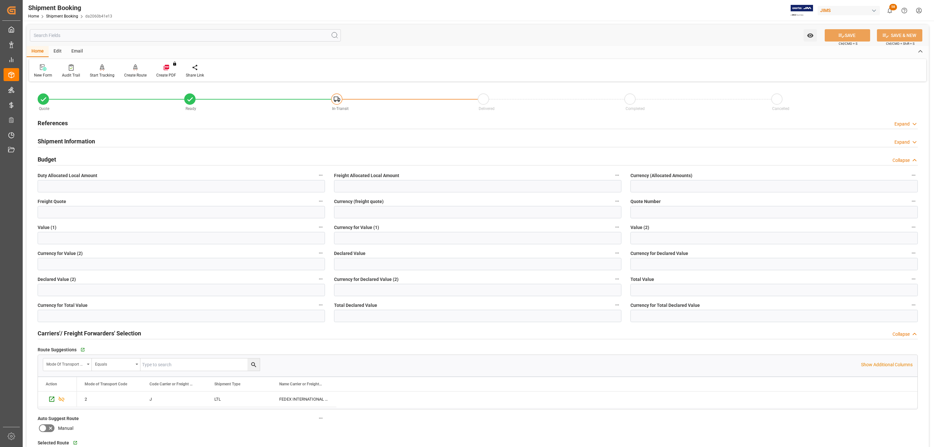
click at [64, 155] on div "Budget Collapse" at bounding box center [478, 159] width 880 height 12
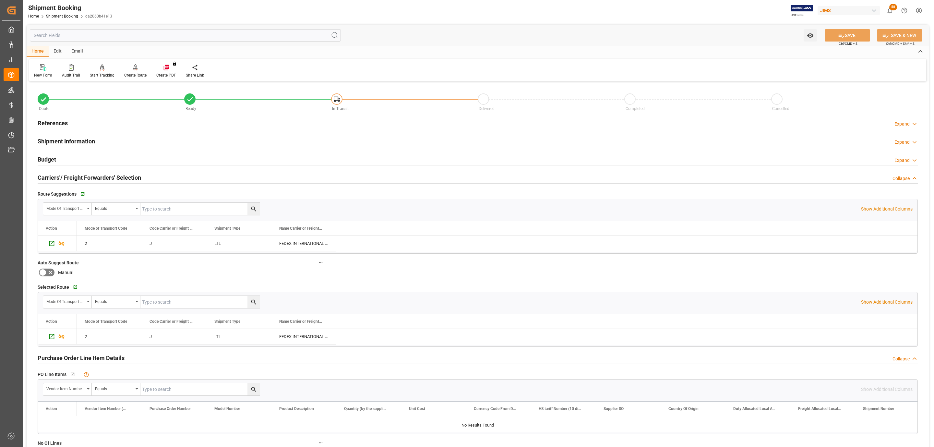
click at [64, 176] on h2 "Carriers'/ Freight Forwarders' Selection" at bounding box center [89, 177] width 103 height 9
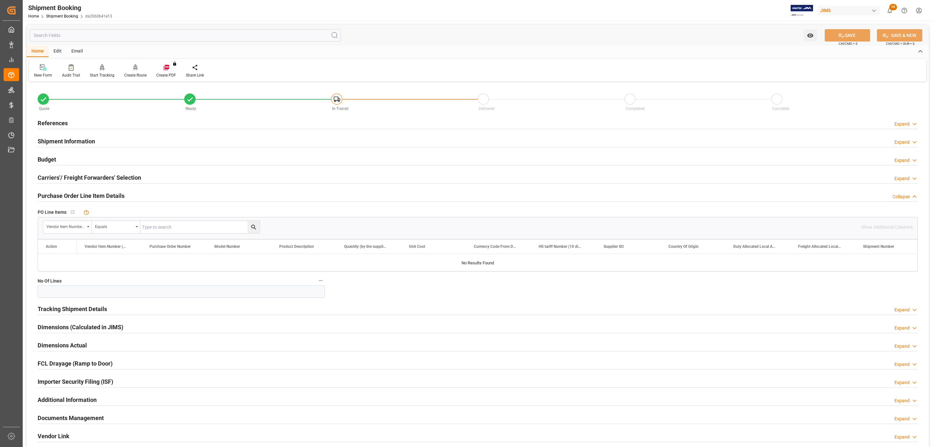
click at [63, 194] on h2 "Purchase Order Line Item Details" at bounding box center [81, 195] width 87 height 9
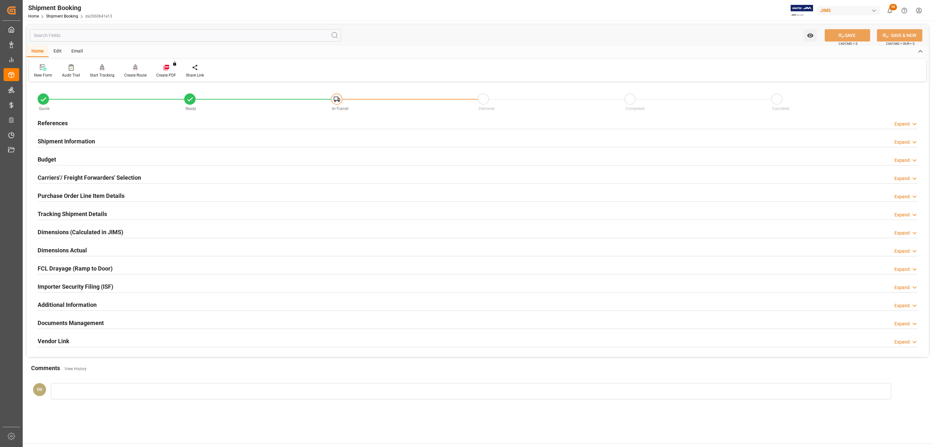
click at [139, 126] on div "References Expand" at bounding box center [478, 122] width 880 height 12
